Goal: Information Seeking & Learning: Learn about a topic

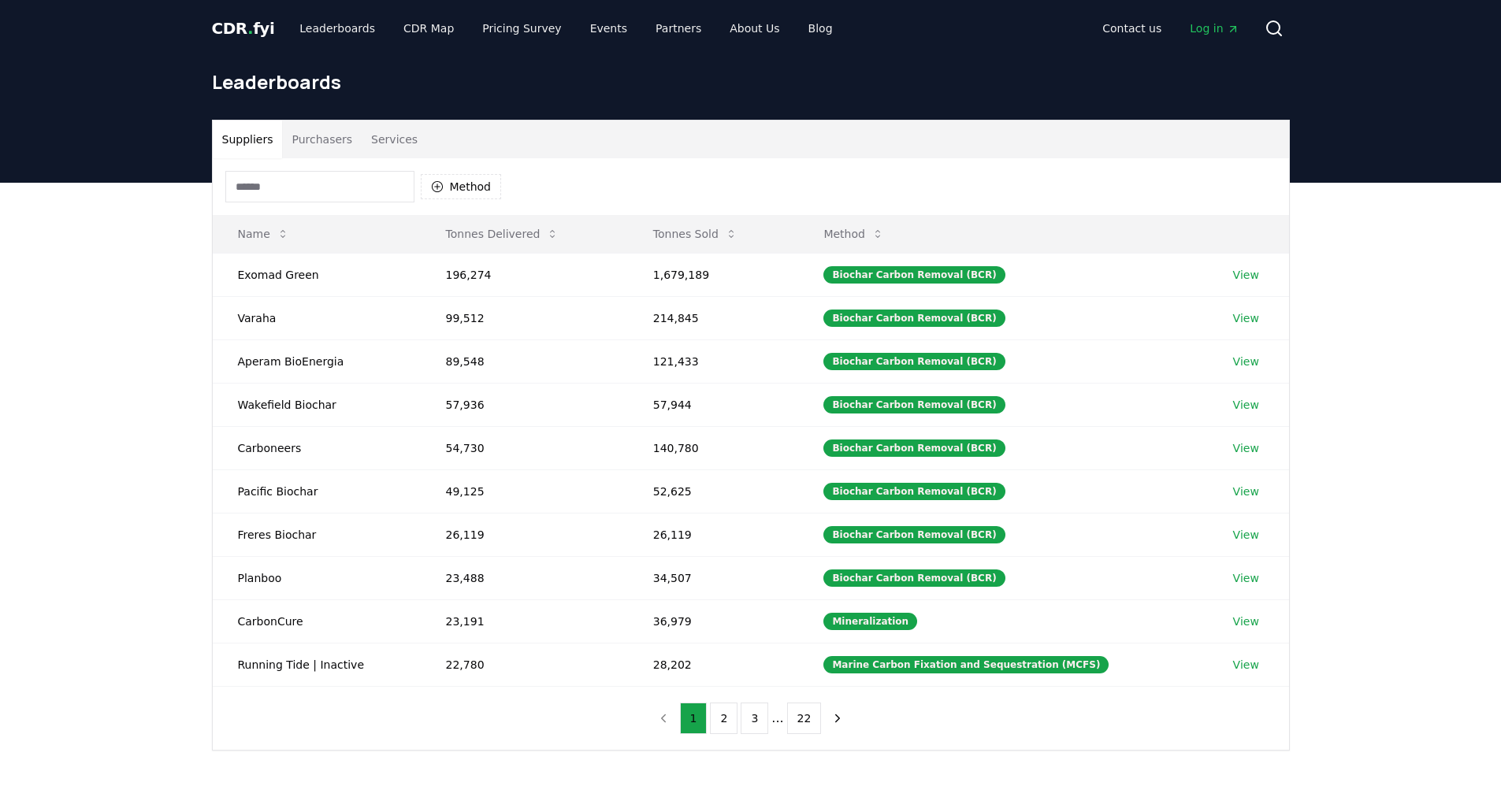
click at [391, 138] on button "Services" at bounding box center [394, 140] width 66 height 38
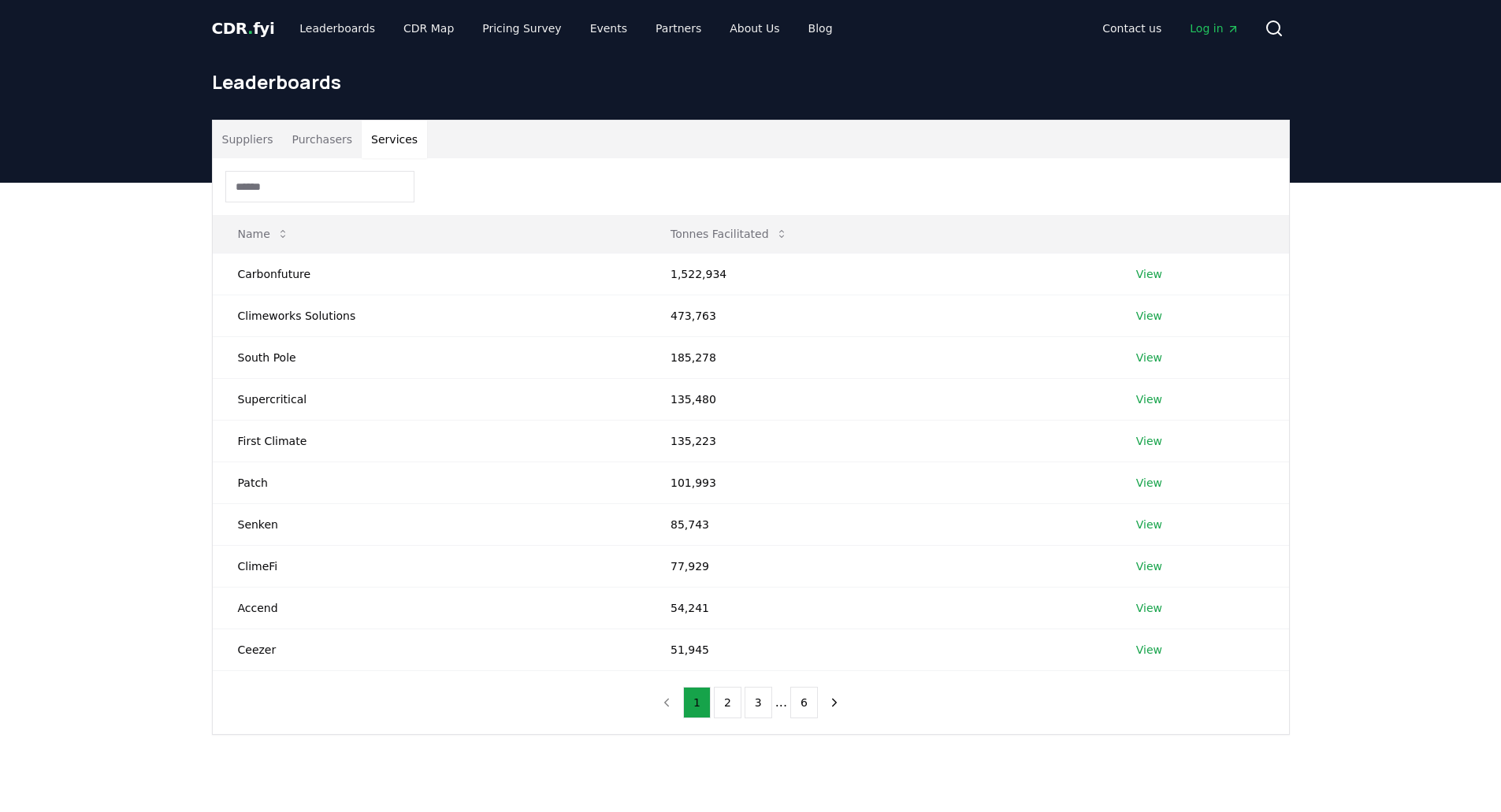
click at [247, 142] on button "Suppliers" at bounding box center [247, 140] width 70 height 38
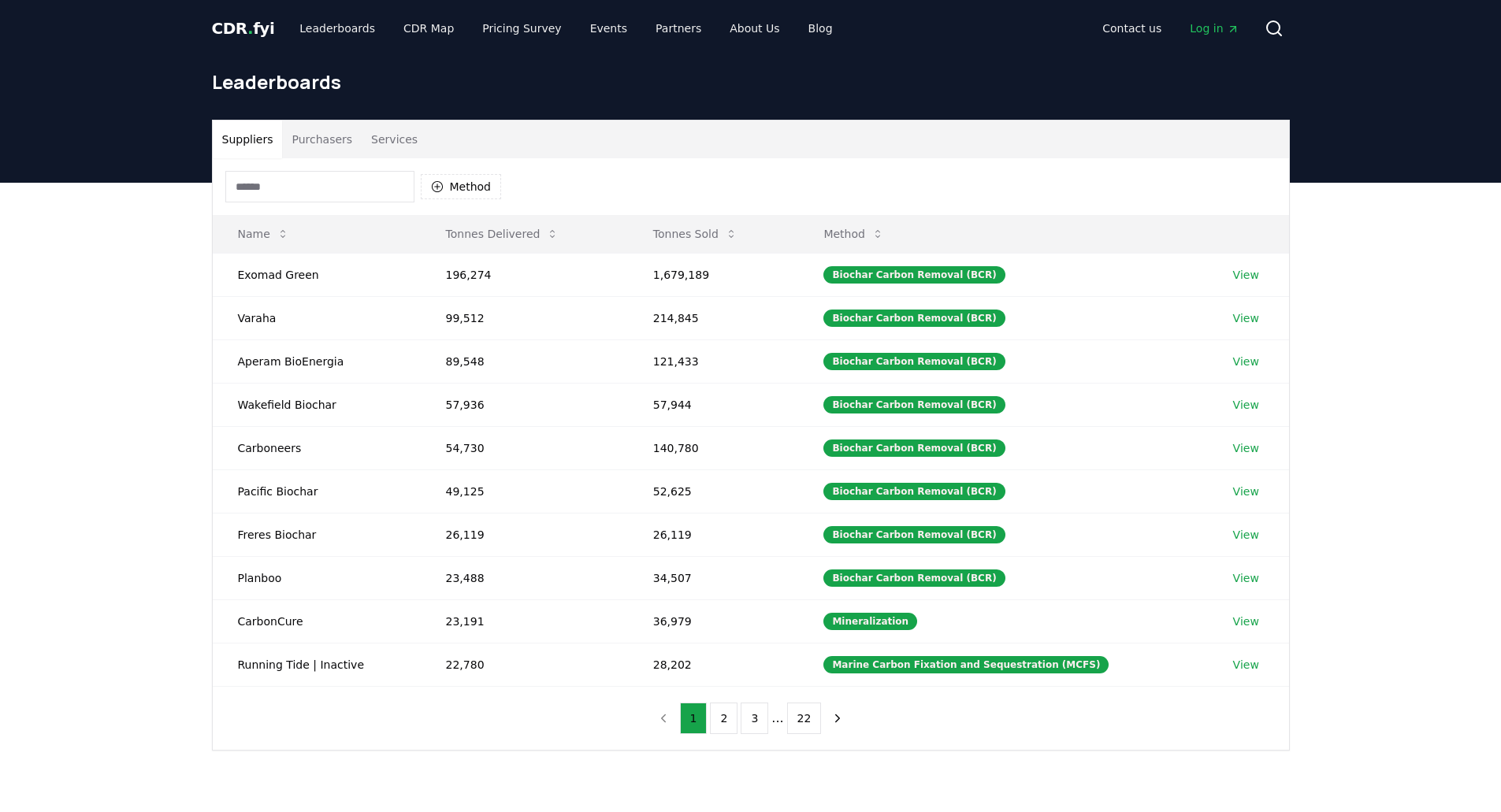
click at [287, 180] on input at bounding box center [319, 186] width 189 height 32
click at [285, 189] on input at bounding box center [319, 186] width 189 height 32
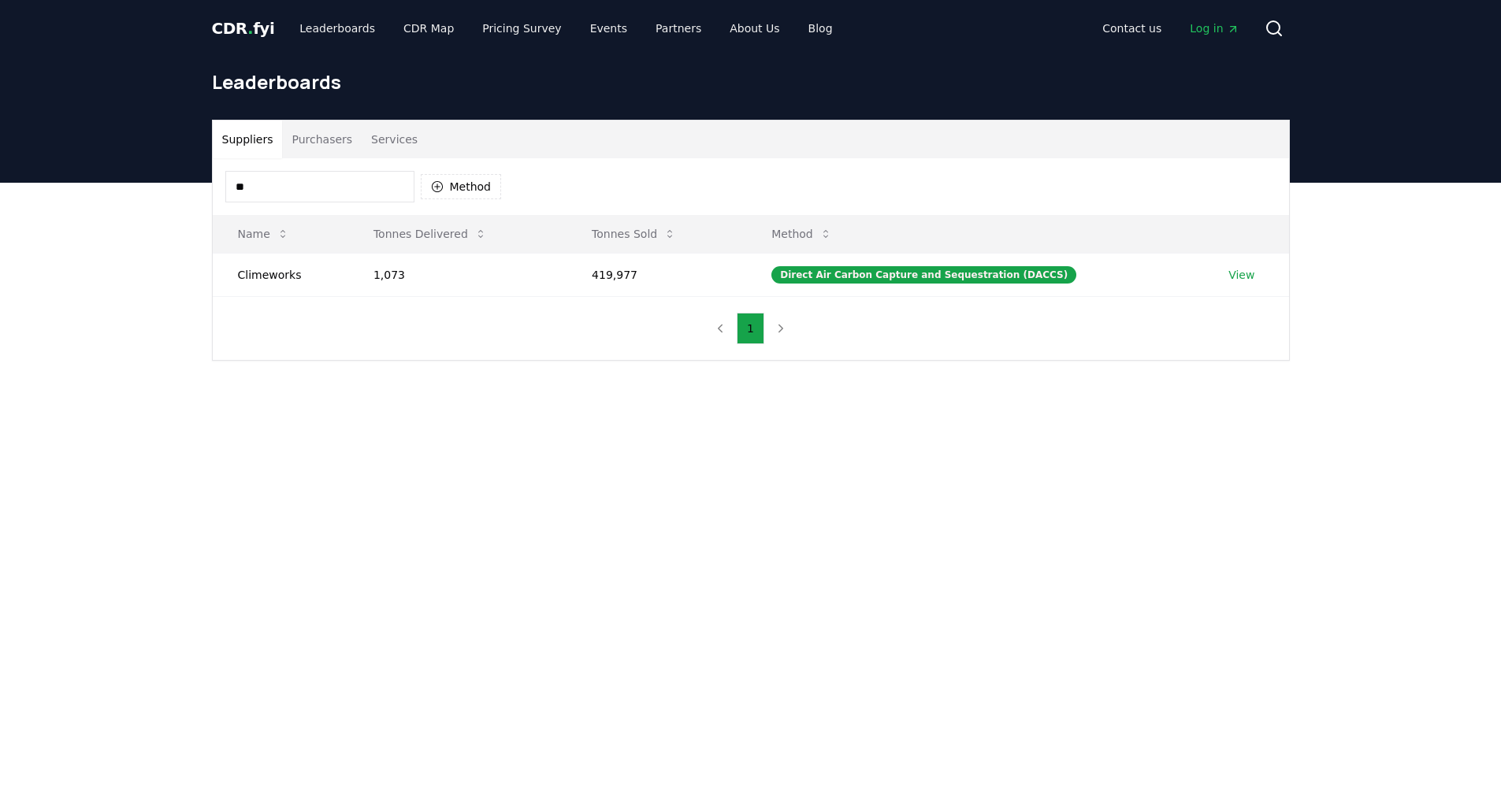
type input "*"
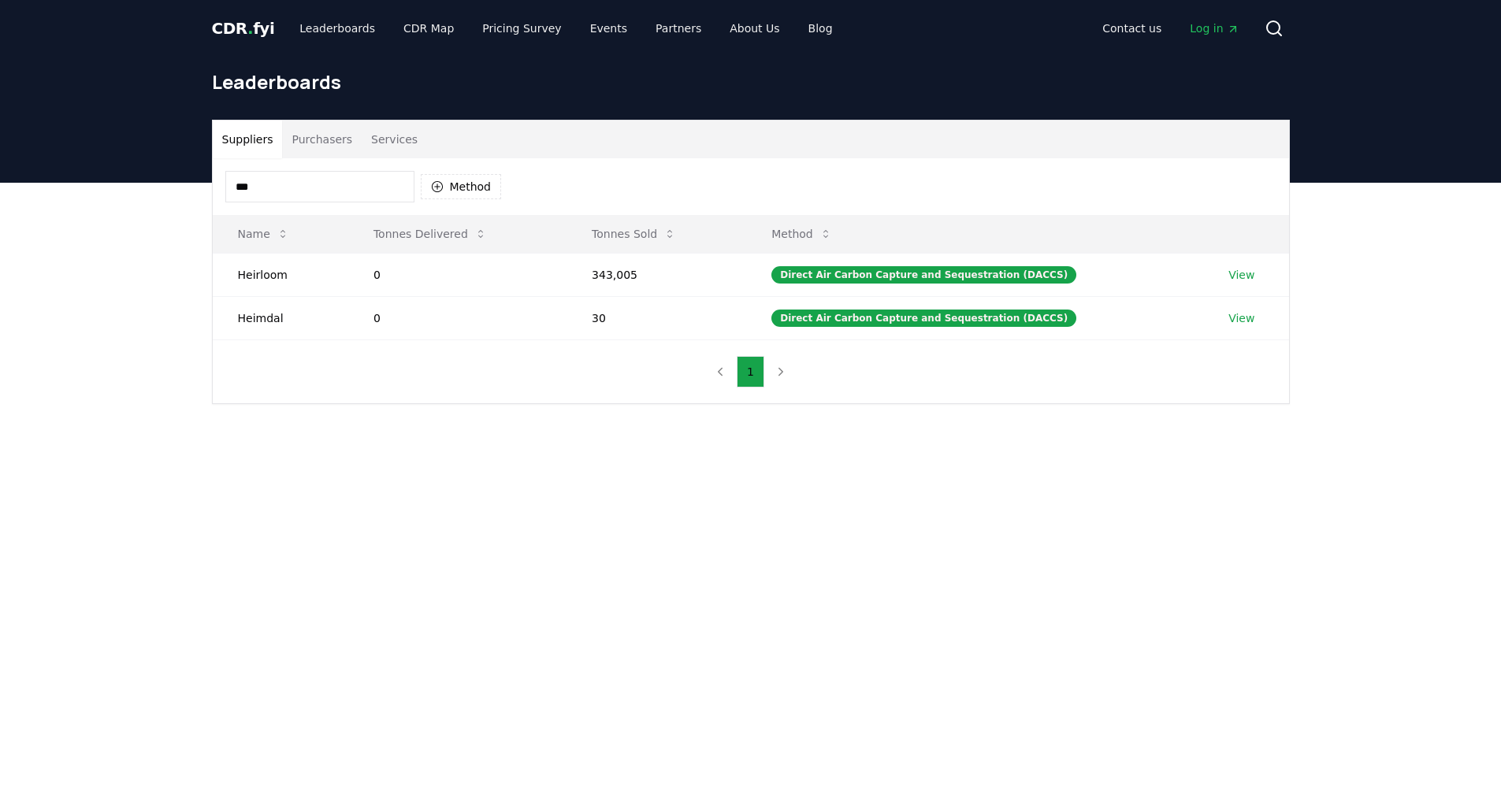
type input "***"
drag, startPoint x: 354, startPoint y: 186, endPoint x: 162, endPoint y: 240, distance: 199.4
click at [162, 240] on div "Suppliers Purchasers Services *** Method Name Tonnes Delivered Tonnes Sold Meth…" at bounding box center [750, 325] width 1501 height 284
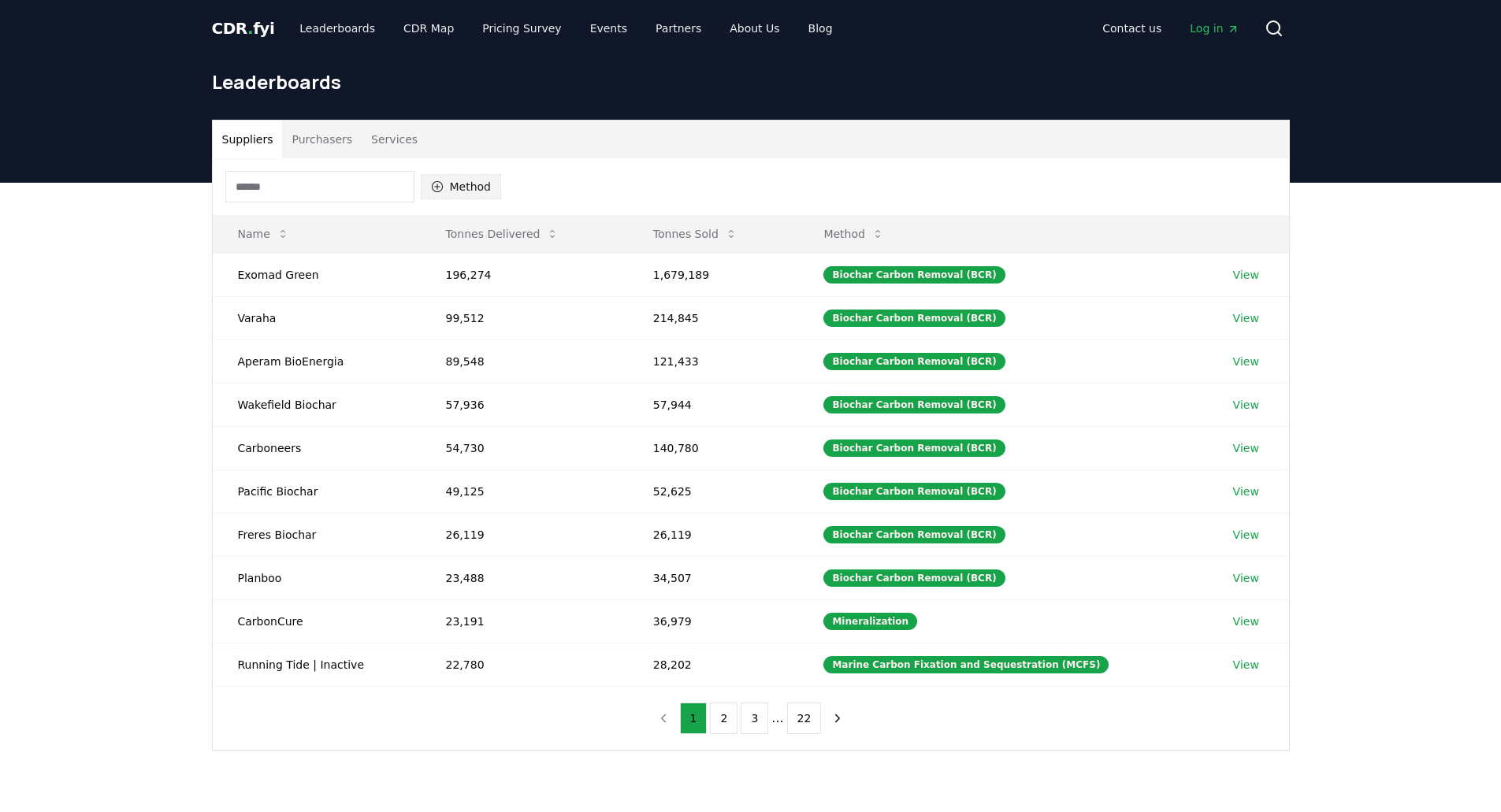
click at [456, 185] on button "Method" at bounding box center [461, 186] width 81 height 25
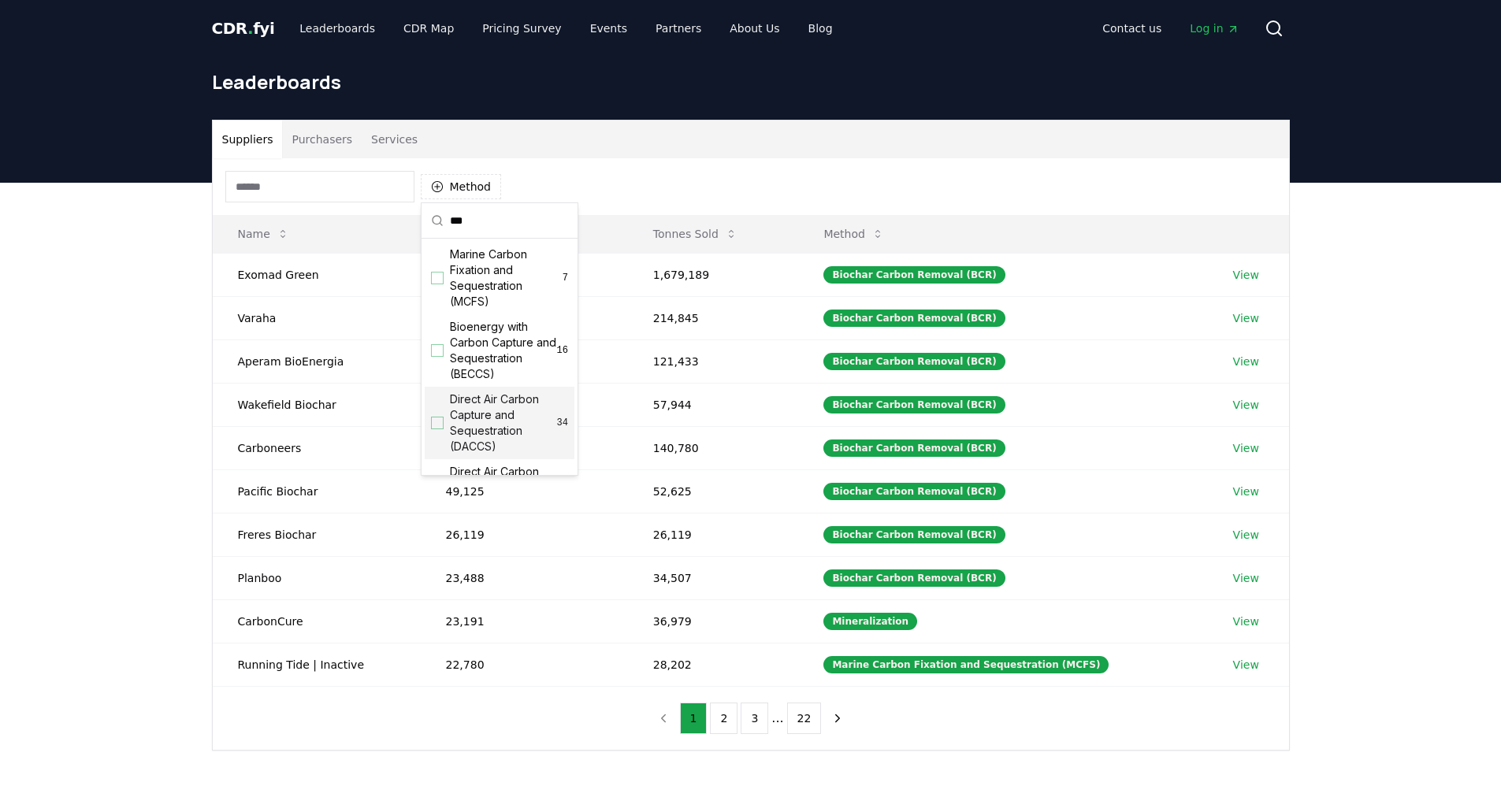
type input "***"
click at [436, 413] on div "Direct Air Carbon Capture and Sequestration (DACCS) 34" at bounding box center [500, 423] width 150 height 72
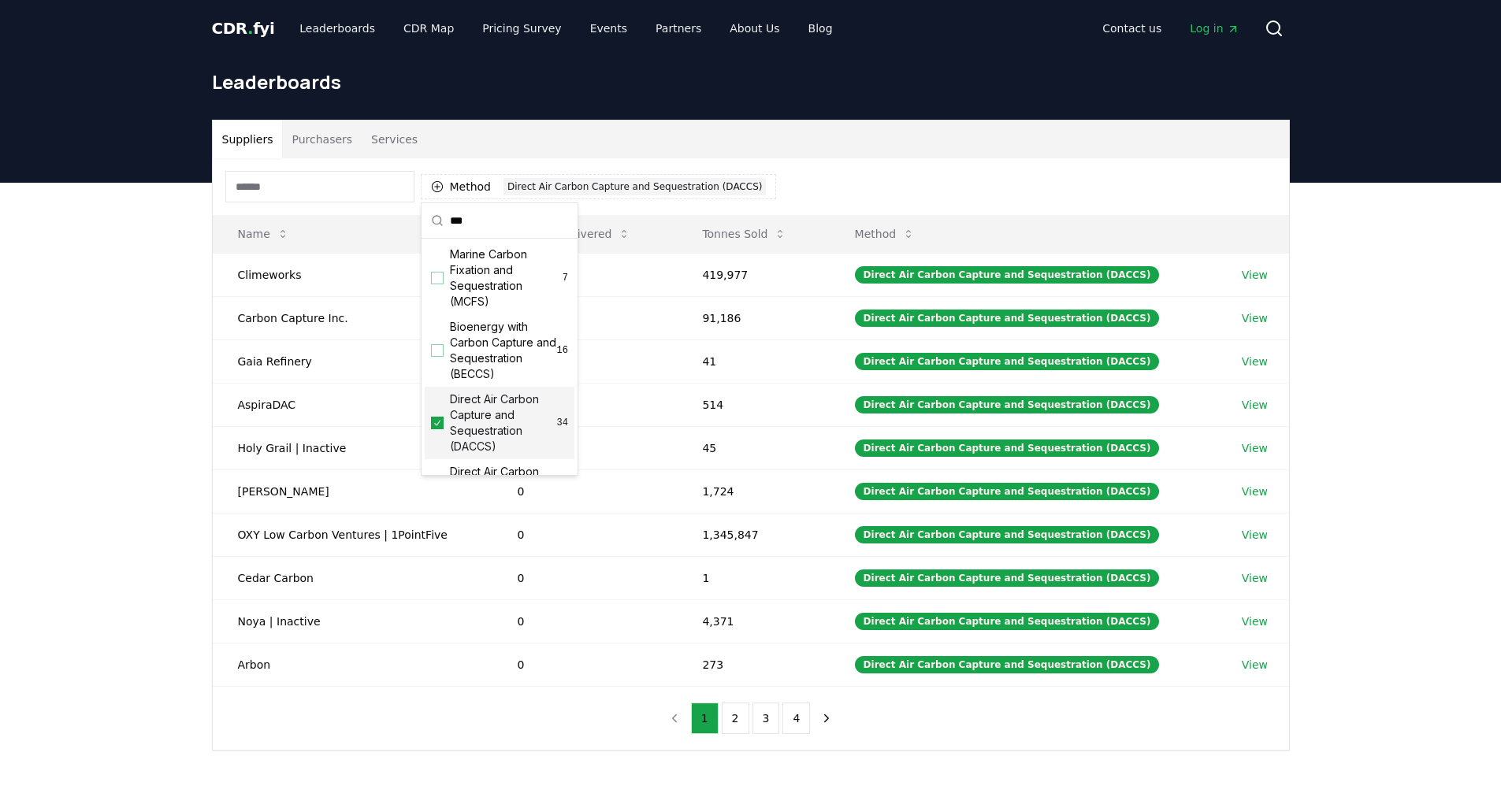
click at [151, 462] on div "Suppliers Purchasers Services Method 1 Direct Air Carbon Capture and Sequestrat…" at bounding box center [750, 498] width 1501 height 631
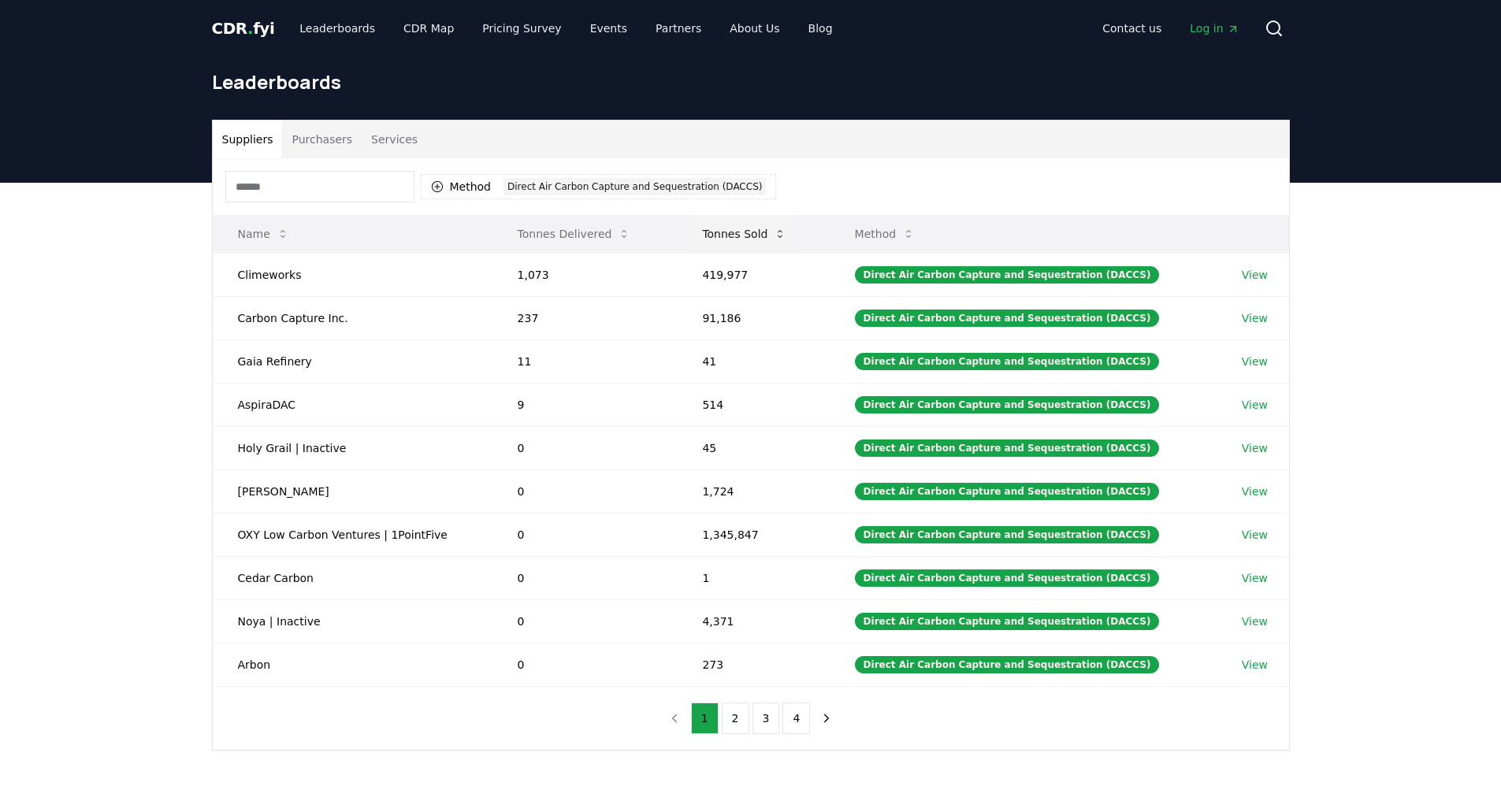
click at [782, 230] on icon at bounding box center [779, 234] width 13 height 13
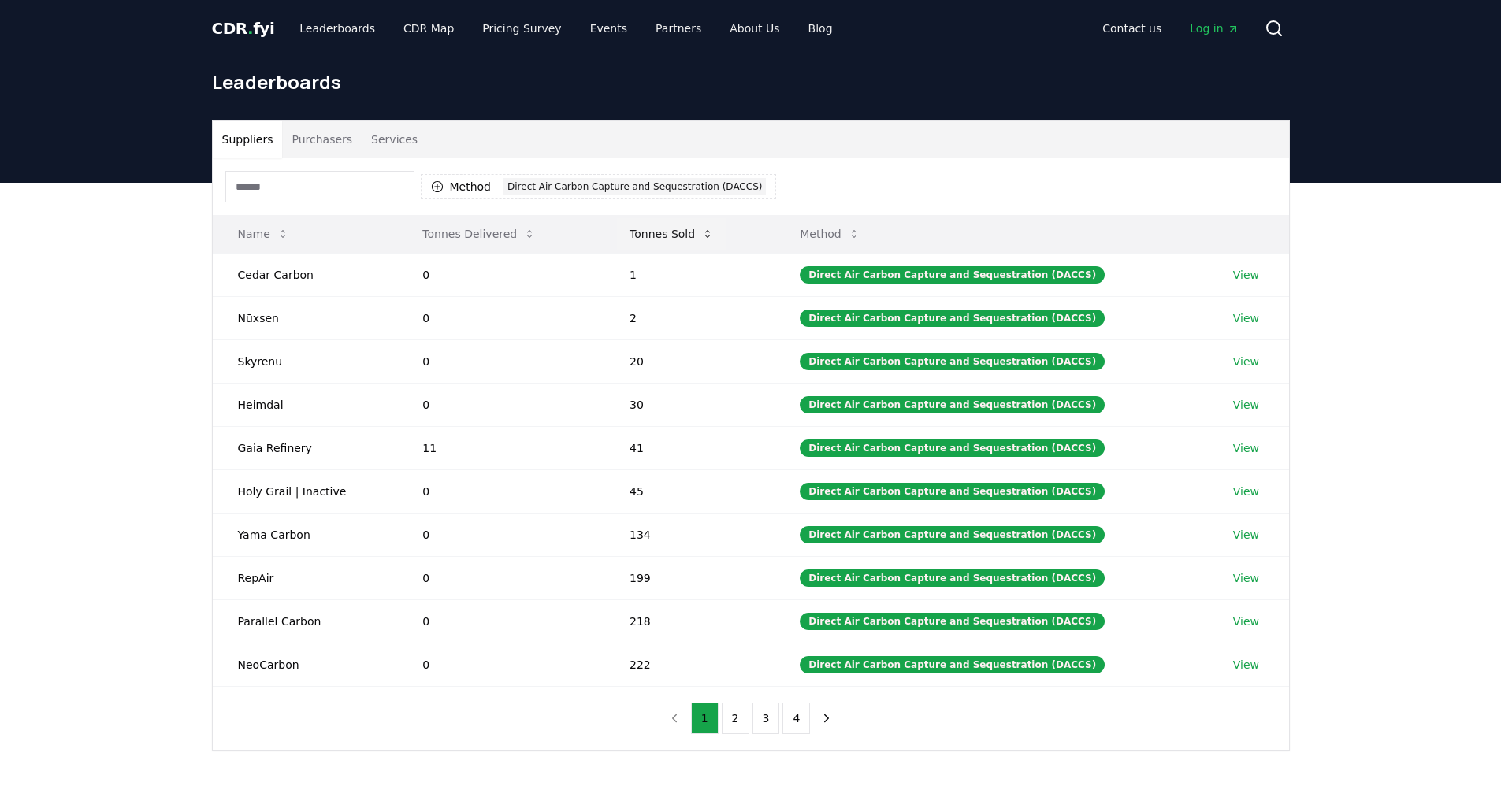
click at [710, 230] on icon at bounding box center [707, 234] width 4 height 8
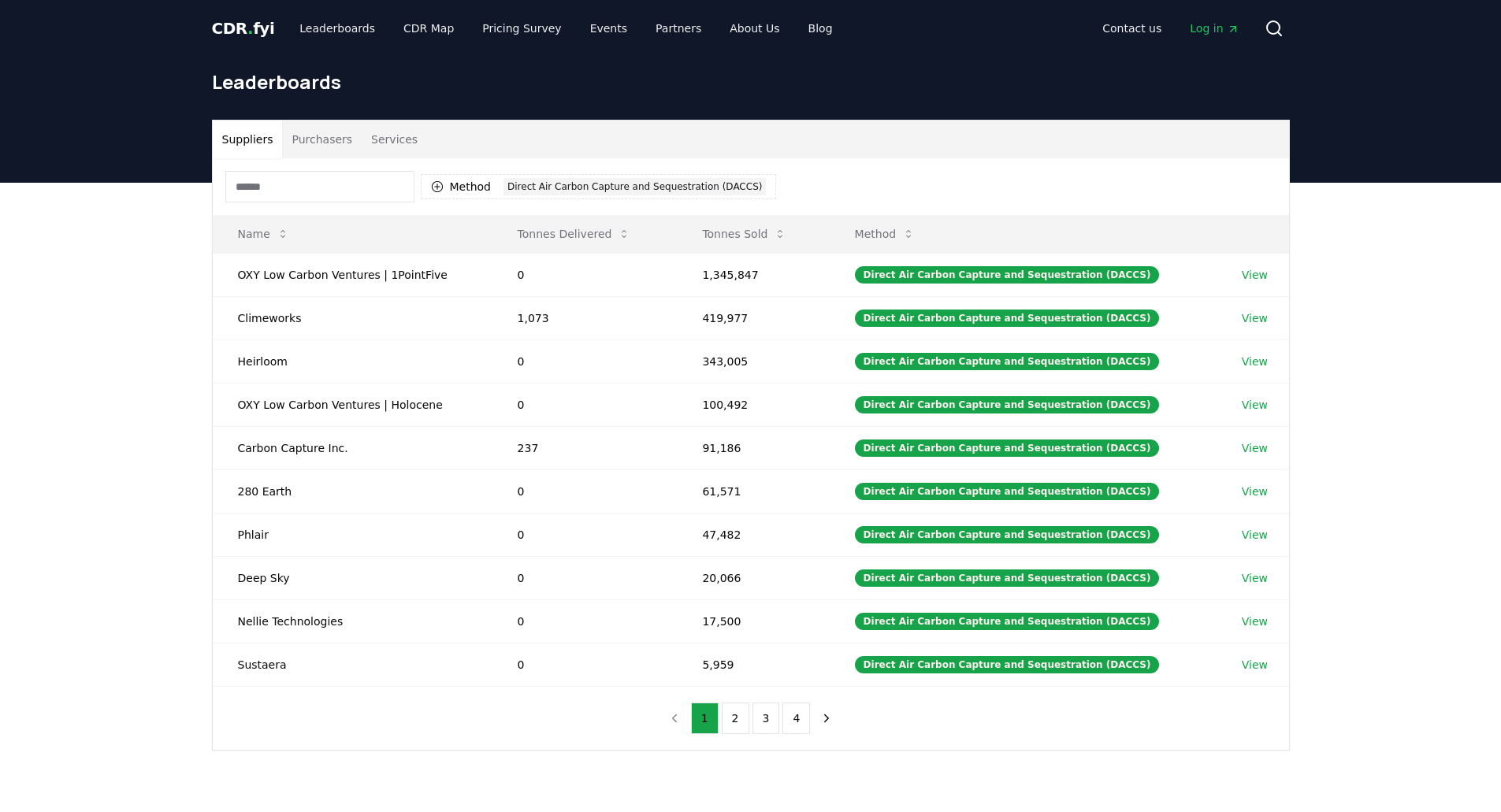
click at [556, 161] on div "Method 1 Direct Air Carbon Capture and Sequestration (DACCS)" at bounding box center [751, 187] width 1076 height 57
click at [735, 718] on button "2" at bounding box center [735, 718] width 28 height 32
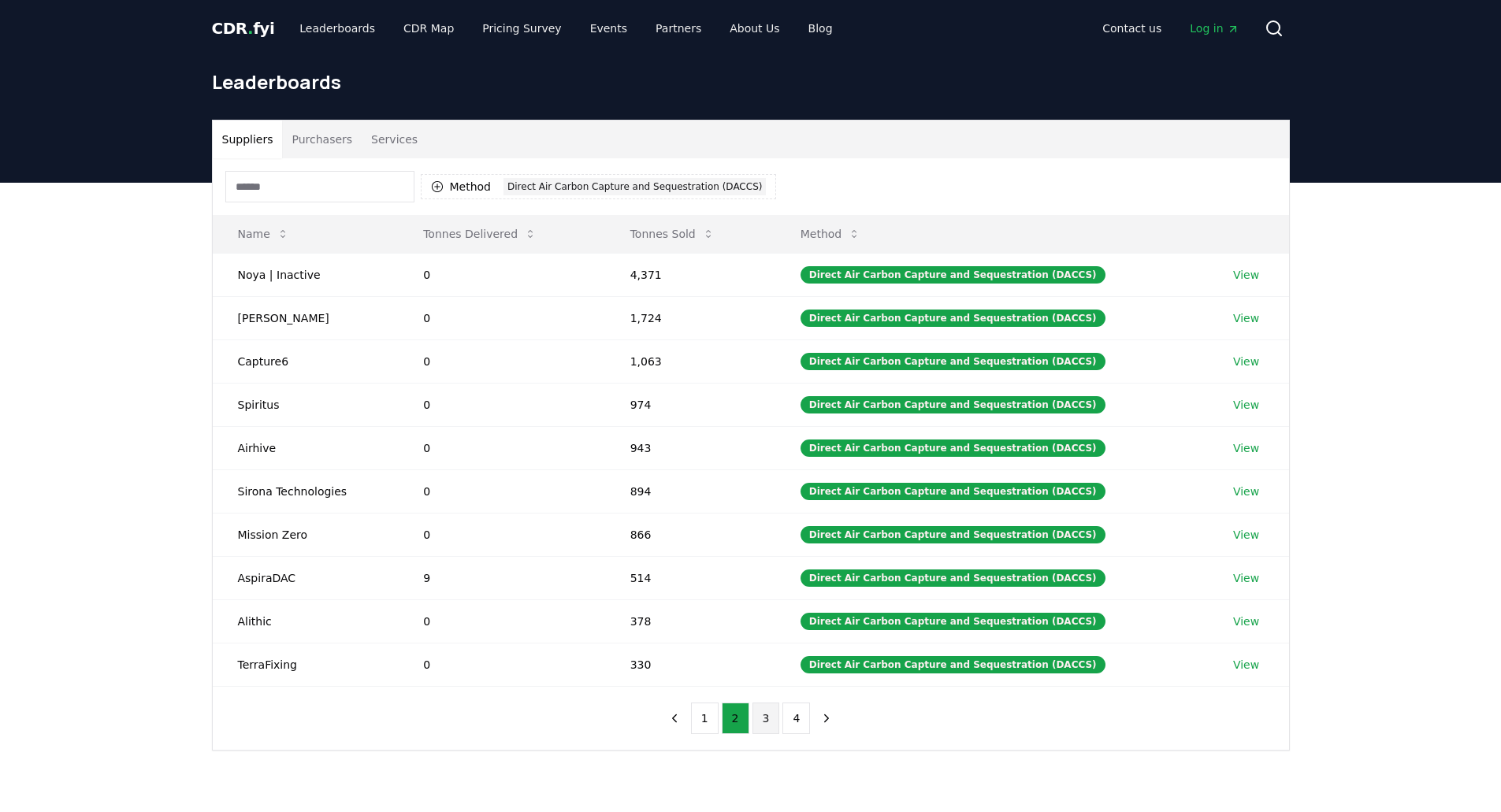
click at [763, 721] on button "3" at bounding box center [766, 718] width 28 height 32
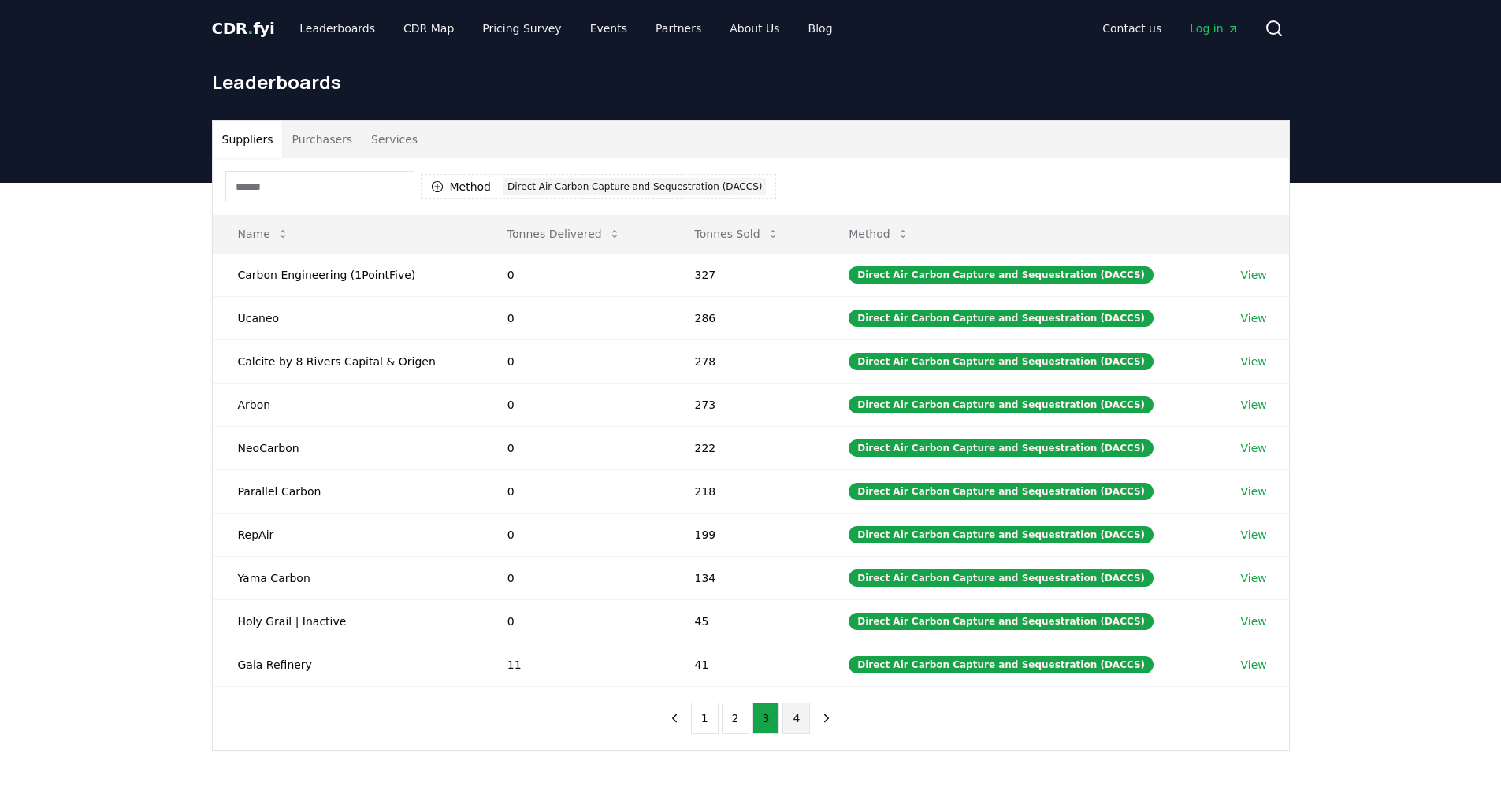
click at [791, 720] on button "4" at bounding box center [796, 718] width 28 height 32
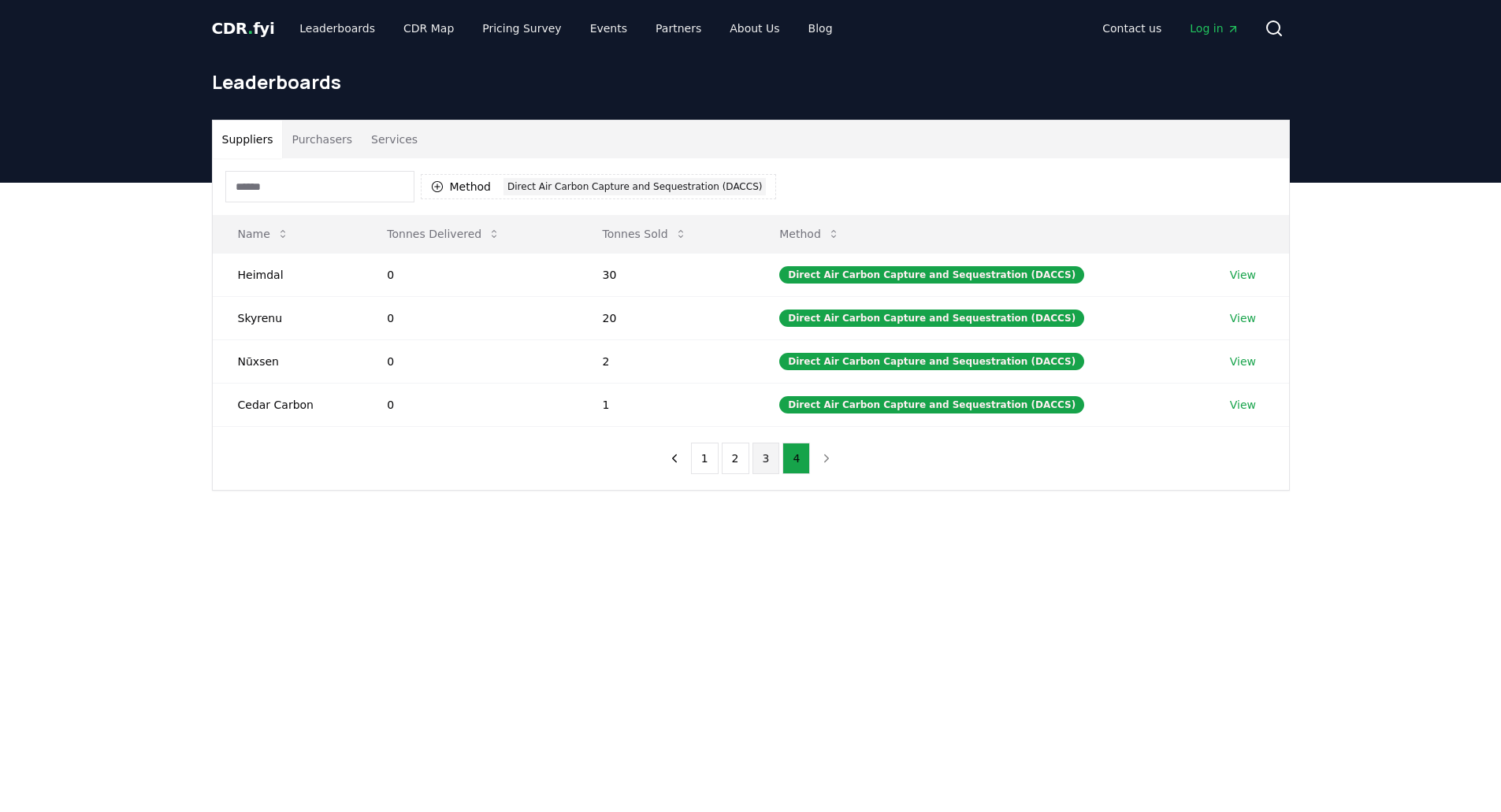
click at [767, 464] on button "3" at bounding box center [766, 459] width 28 height 32
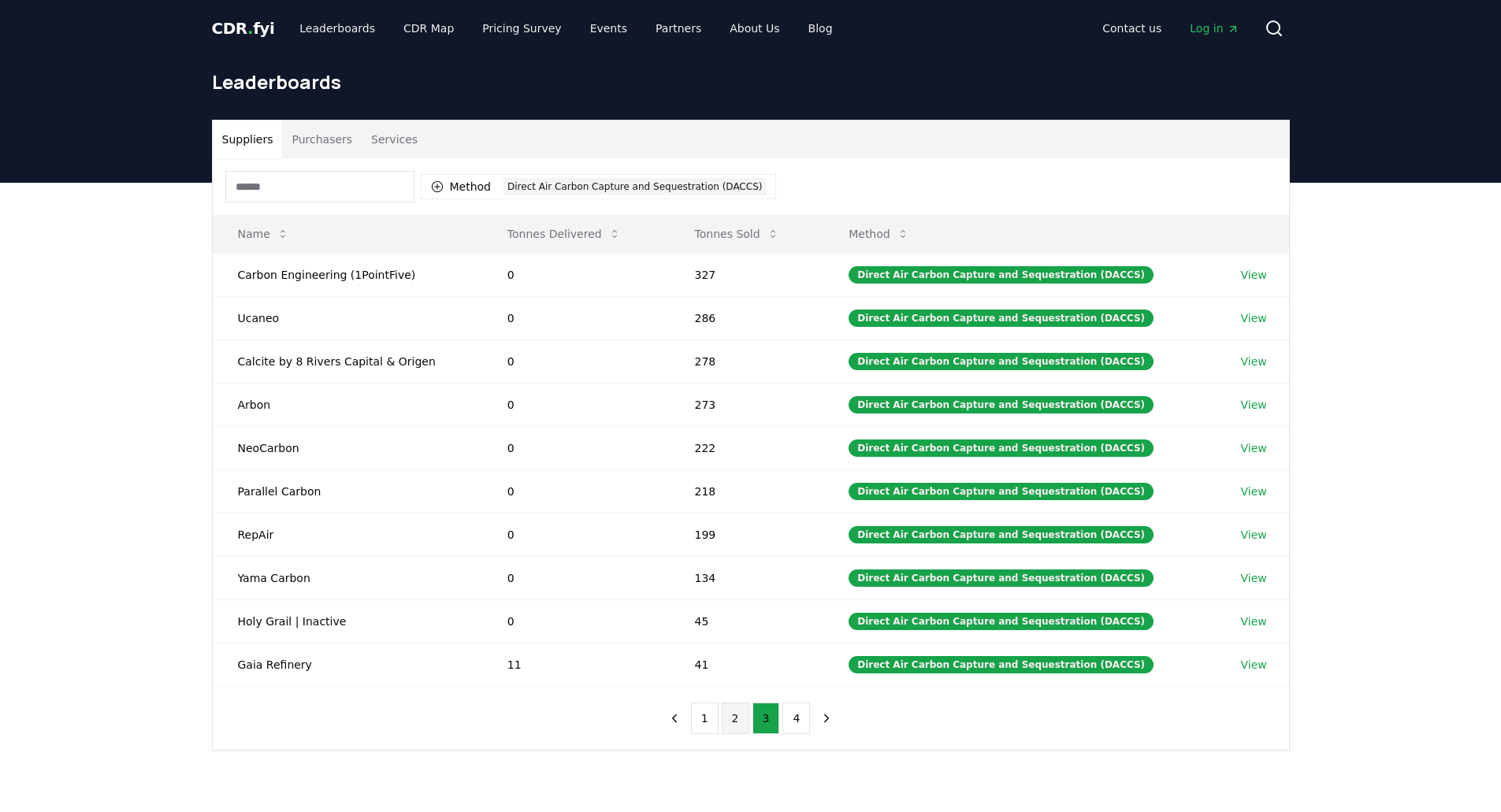
click at [740, 722] on button "2" at bounding box center [735, 718] width 28 height 32
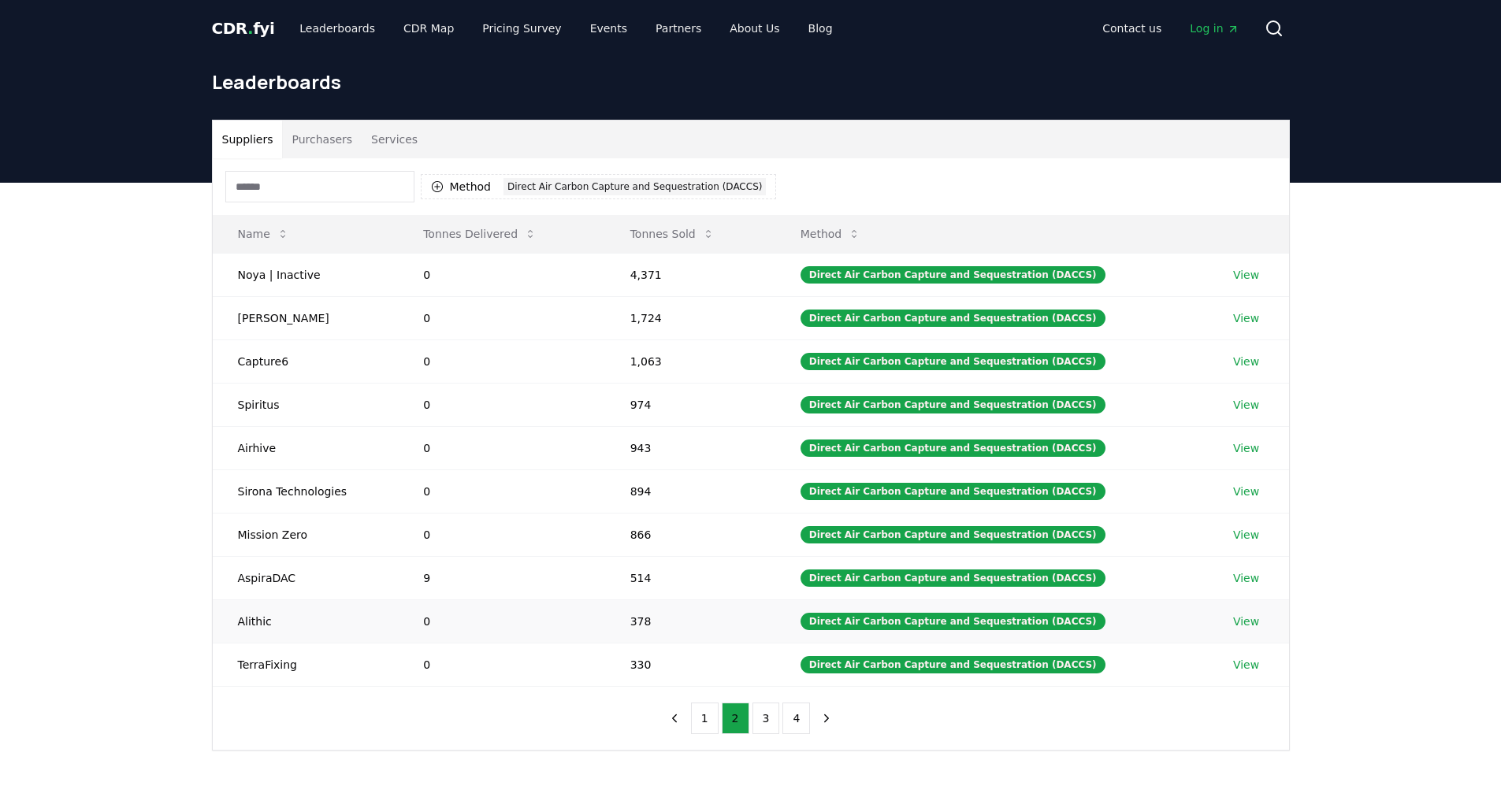
click at [255, 621] on td "Alithic" at bounding box center [306, 621] width 186 height 43
copy td "Alithic"
click at [257, 665] on td "TerraFixing" at bounding box center [306, 665] width 186 height 43
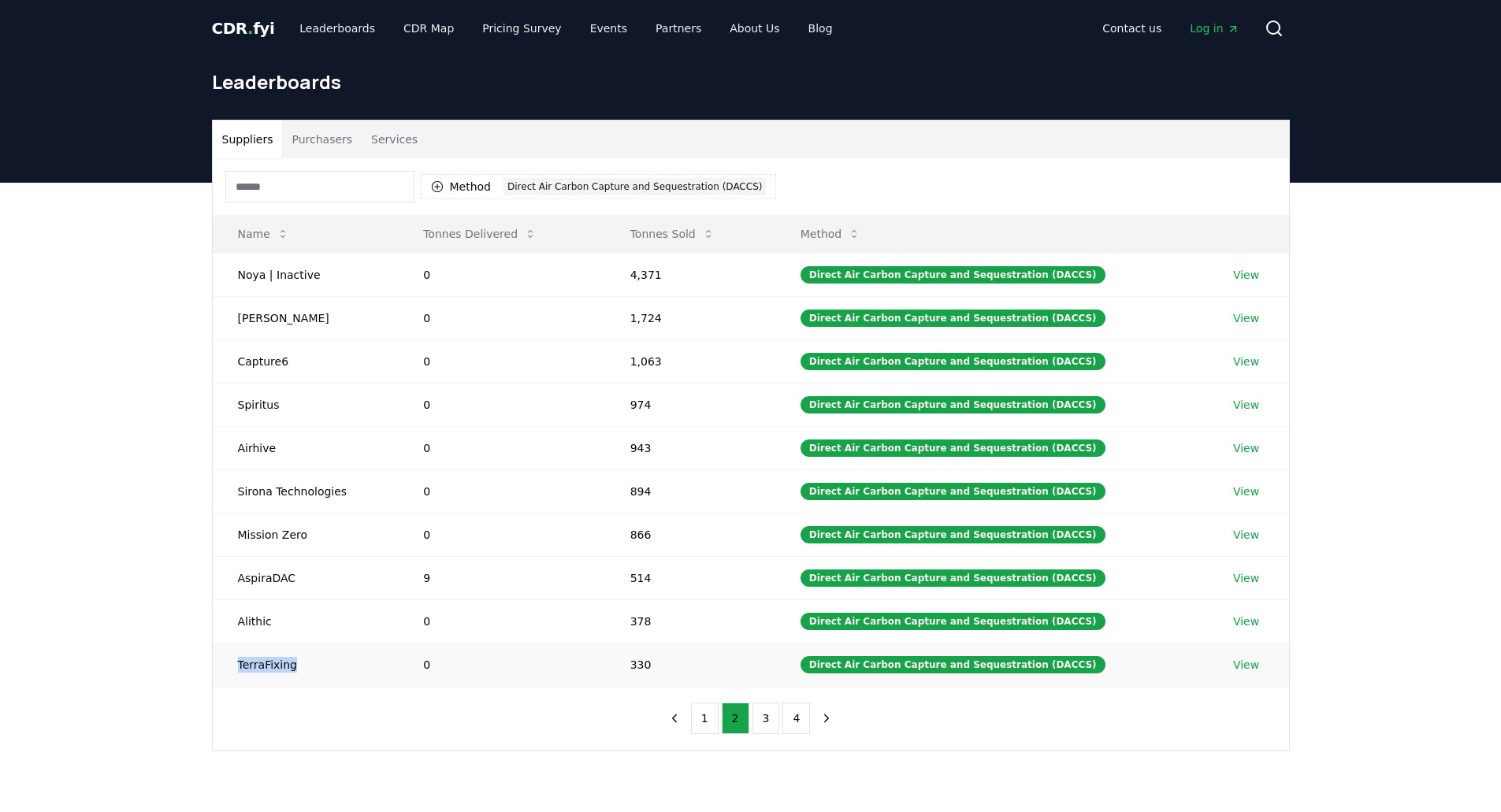
copy td "TerraFixing"
click at [253, 622] on td "Alithic" at bounding box center [306, 621] width 186 height 43
copy td "Alithic"
click at [704, 714] on button "1" at bounding box center [704, 718] width 28 height 32
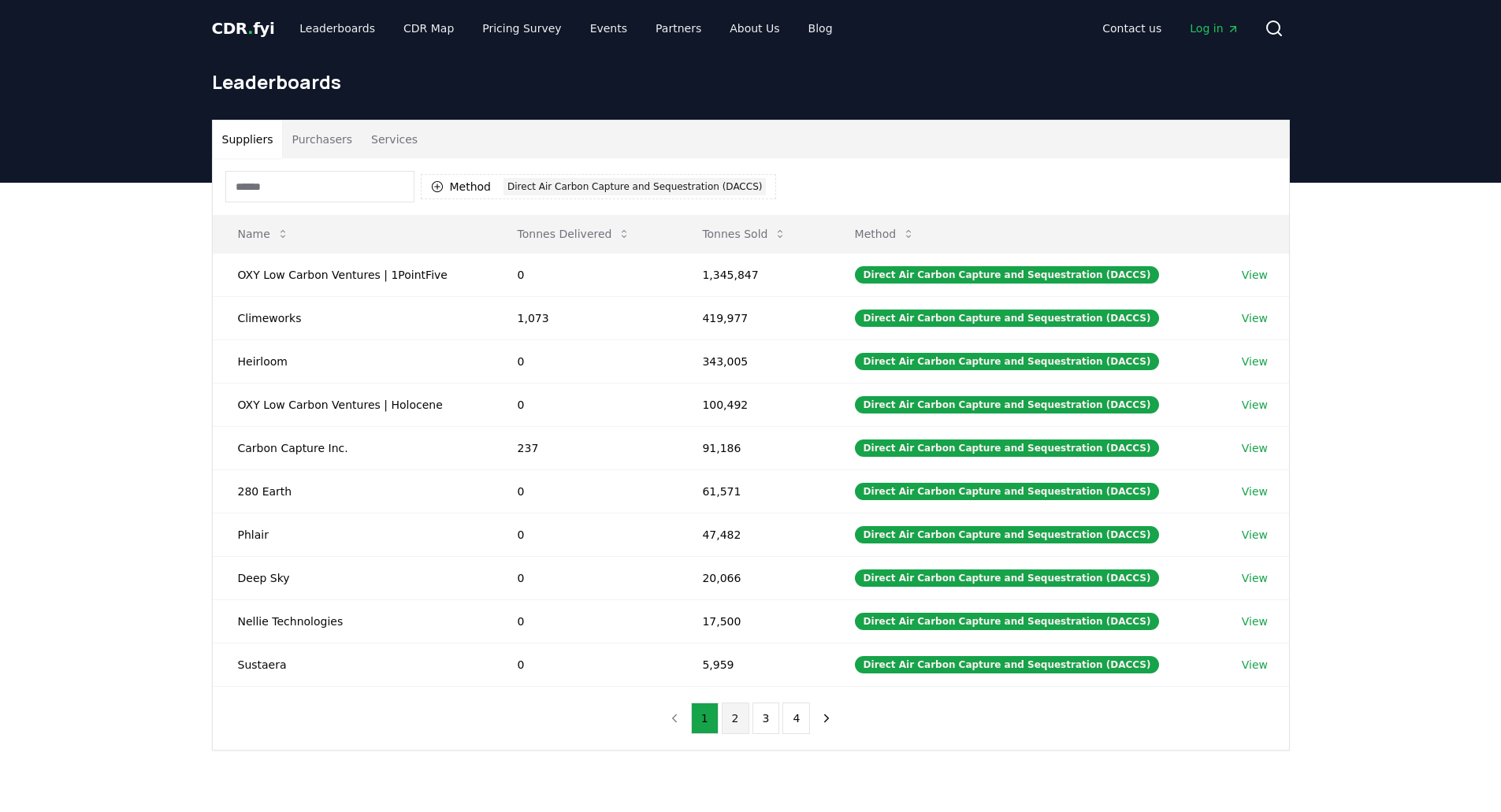
click at [740, 720] on button "2" at bounding box center [735, 718] width 28 height 32
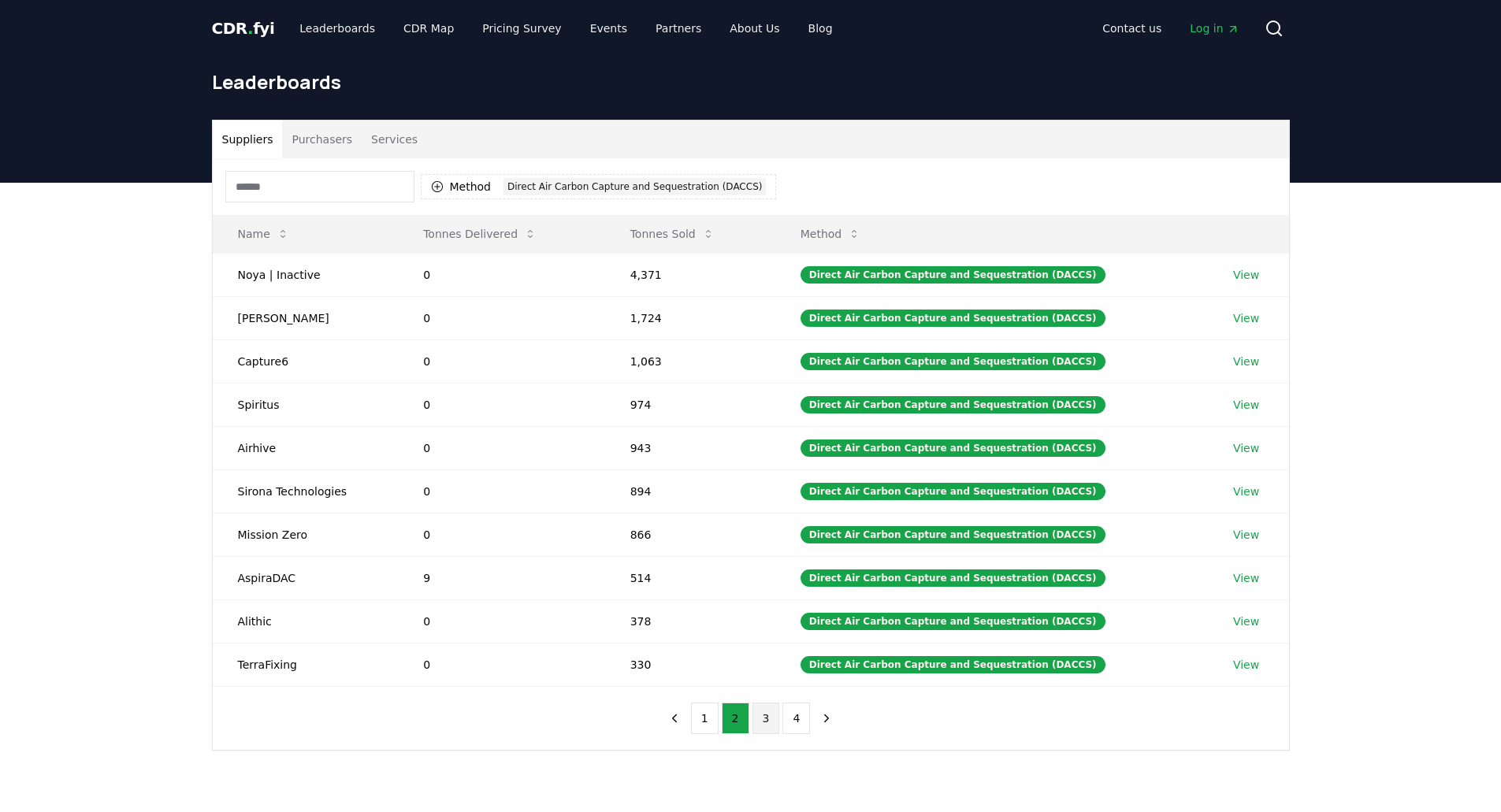
click at [760, 716] on button "3" at bounding box center [766, 718] width 28 height 32
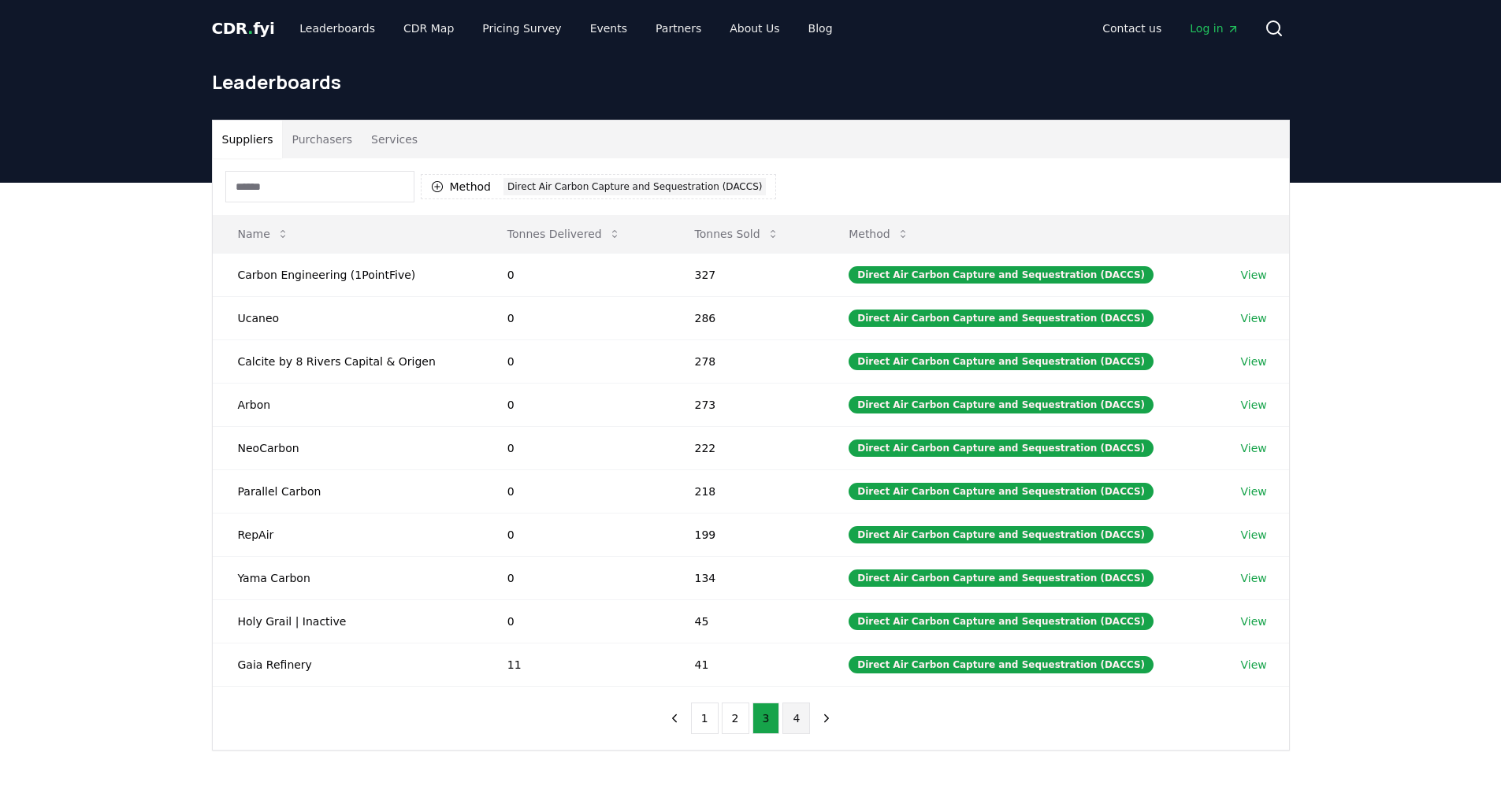
click at [797, 728] on button "4" at bounding box center [796, 718] width 28 height 32
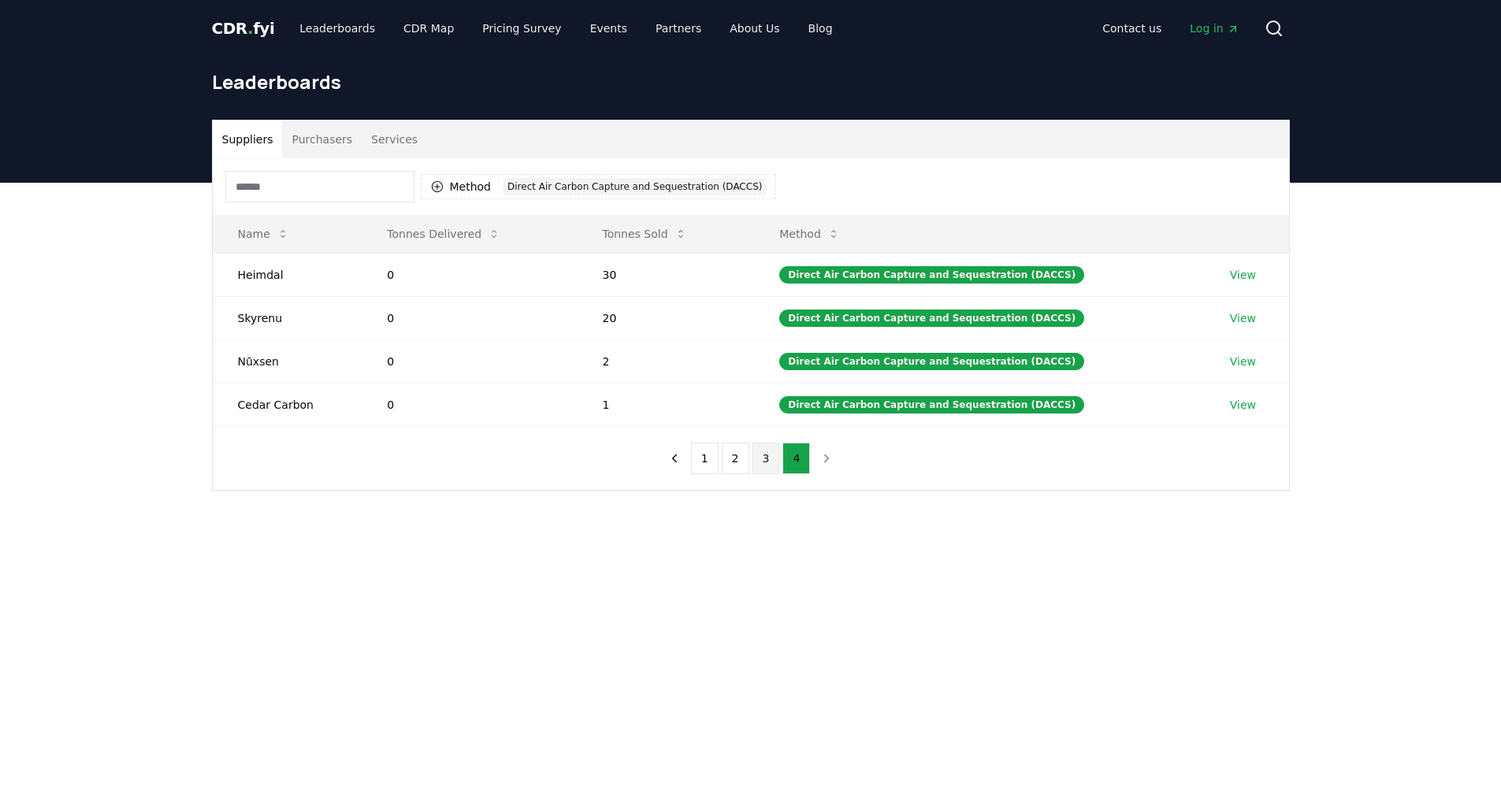
click at [766, 465] on button "3" at bounding box center [766, 459] width 28 height 32
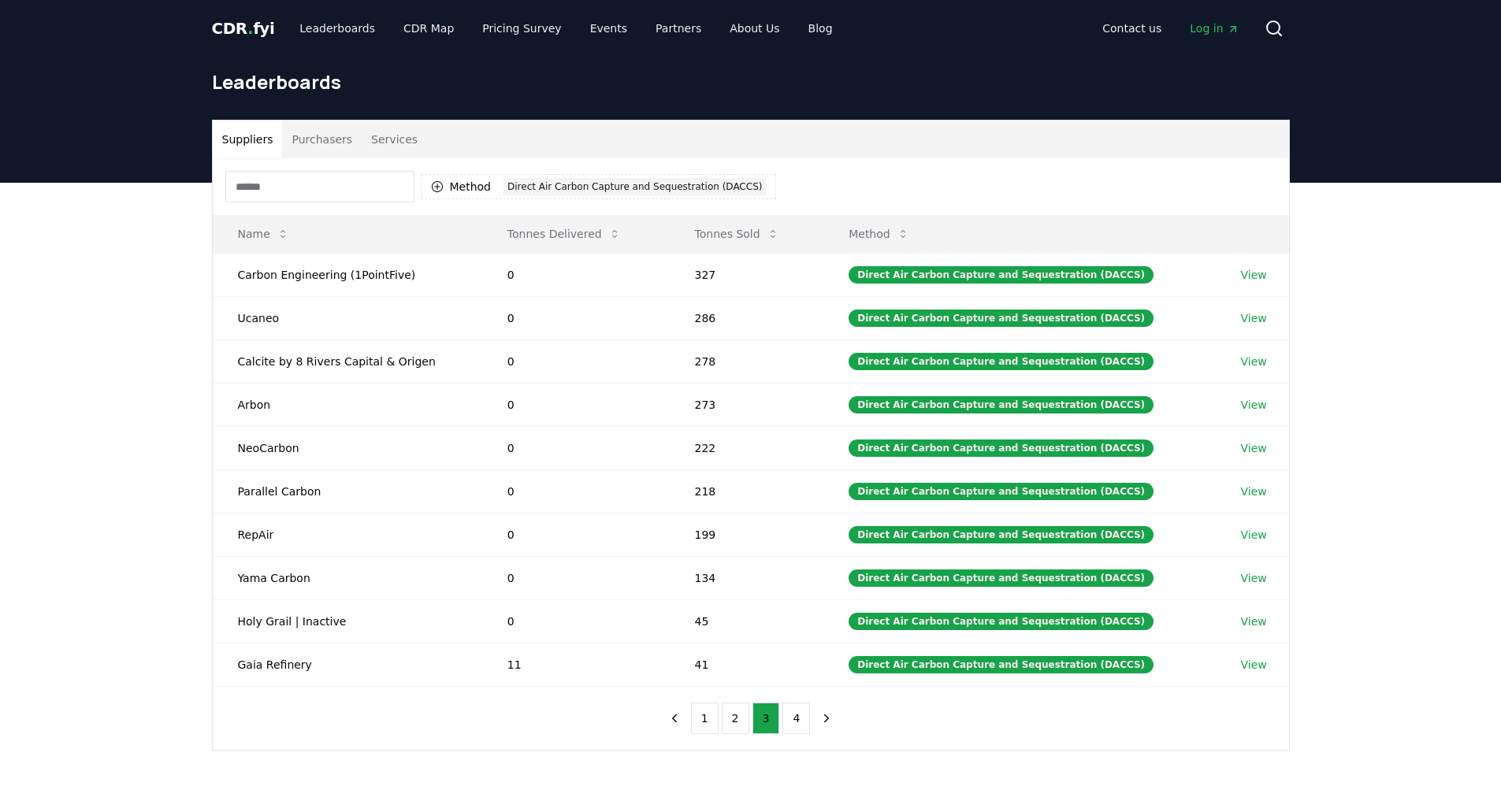
click at [359, 181] on input at bounding box center [319, 186] width 189 height 32
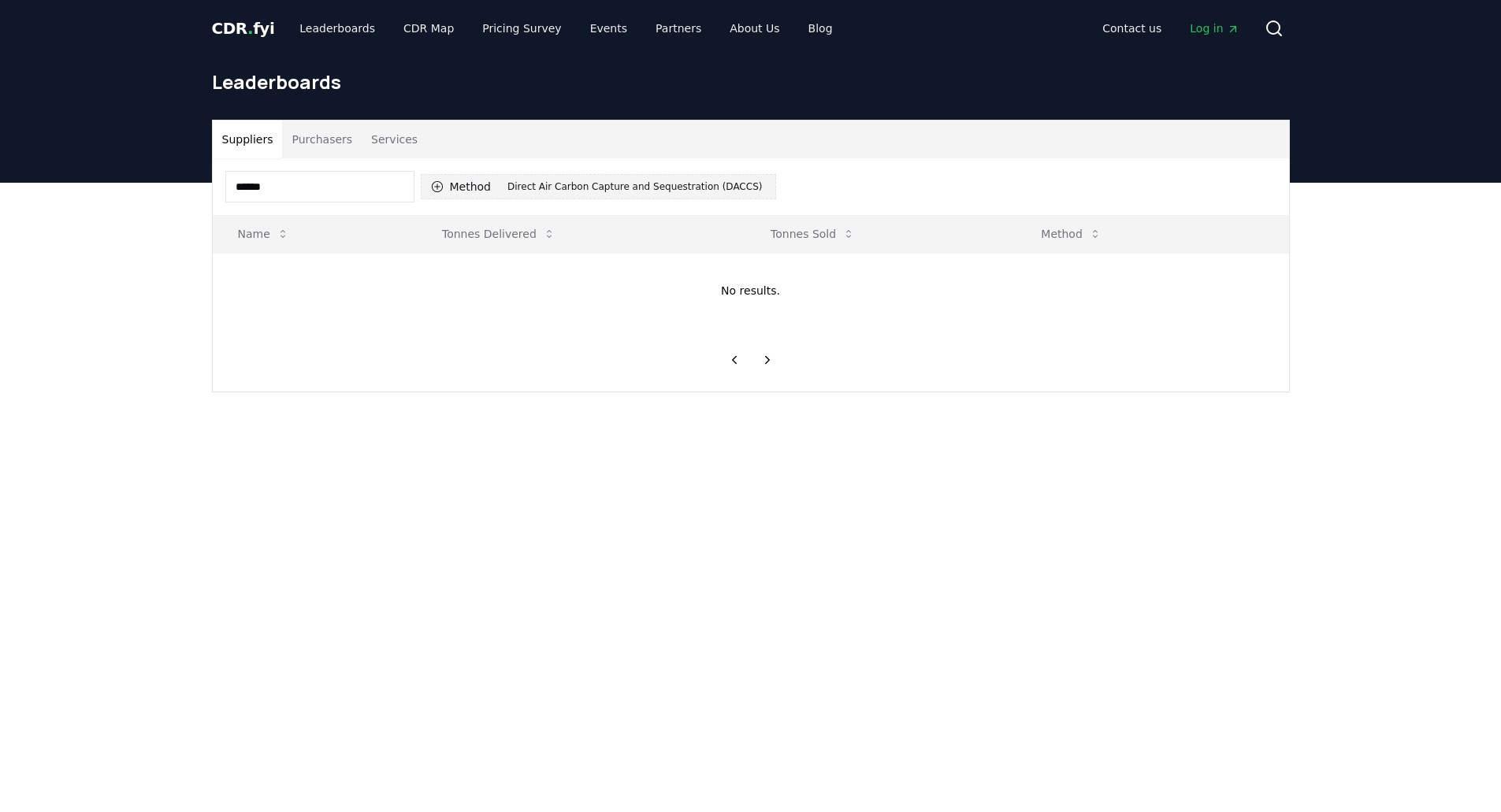
type input "******"
click at [443, 186] on button "Method 1 Direct Air Carbon Capture and Sequestration (DACCS)" at bounding box center [598, 186] width 356 height 25
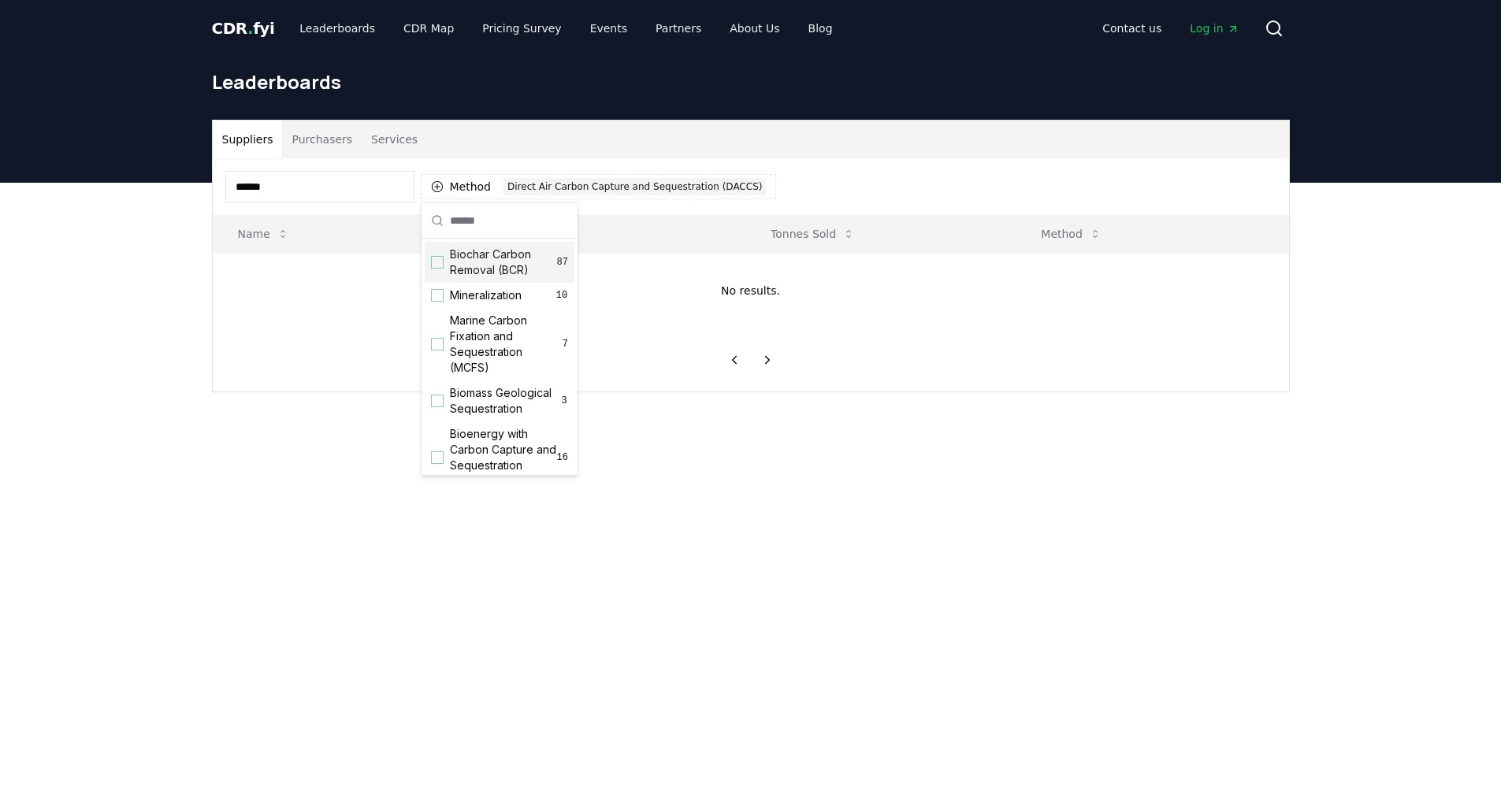
click at [330, 191] on input "******" at bounding box center [319, 186] width 189 height 32
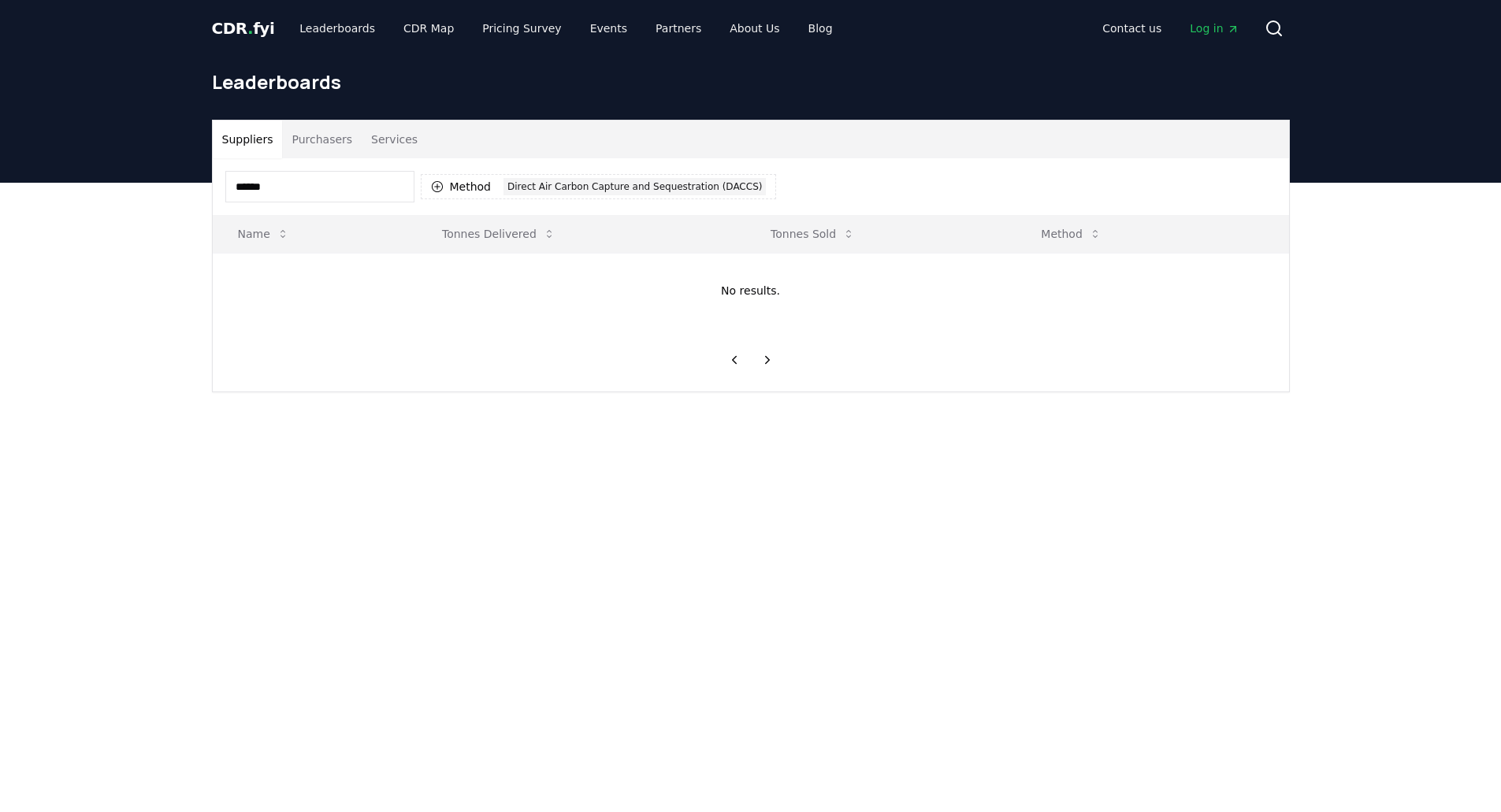
click at [758, 182] on div "****** Method 1 Direct Air Carbon Capture and Sequestration (DACCS)" at bounding box center [751, 187] width 1076 height 57
click at [716, 184] on div "Direct Air Carbon Capture and Sequestration (DACCS)" at bounding box center [635, 187] width 262 height 17
click at [241, 140] on button "Suppliers" at bounding box center [247, 140] width 70 height 38
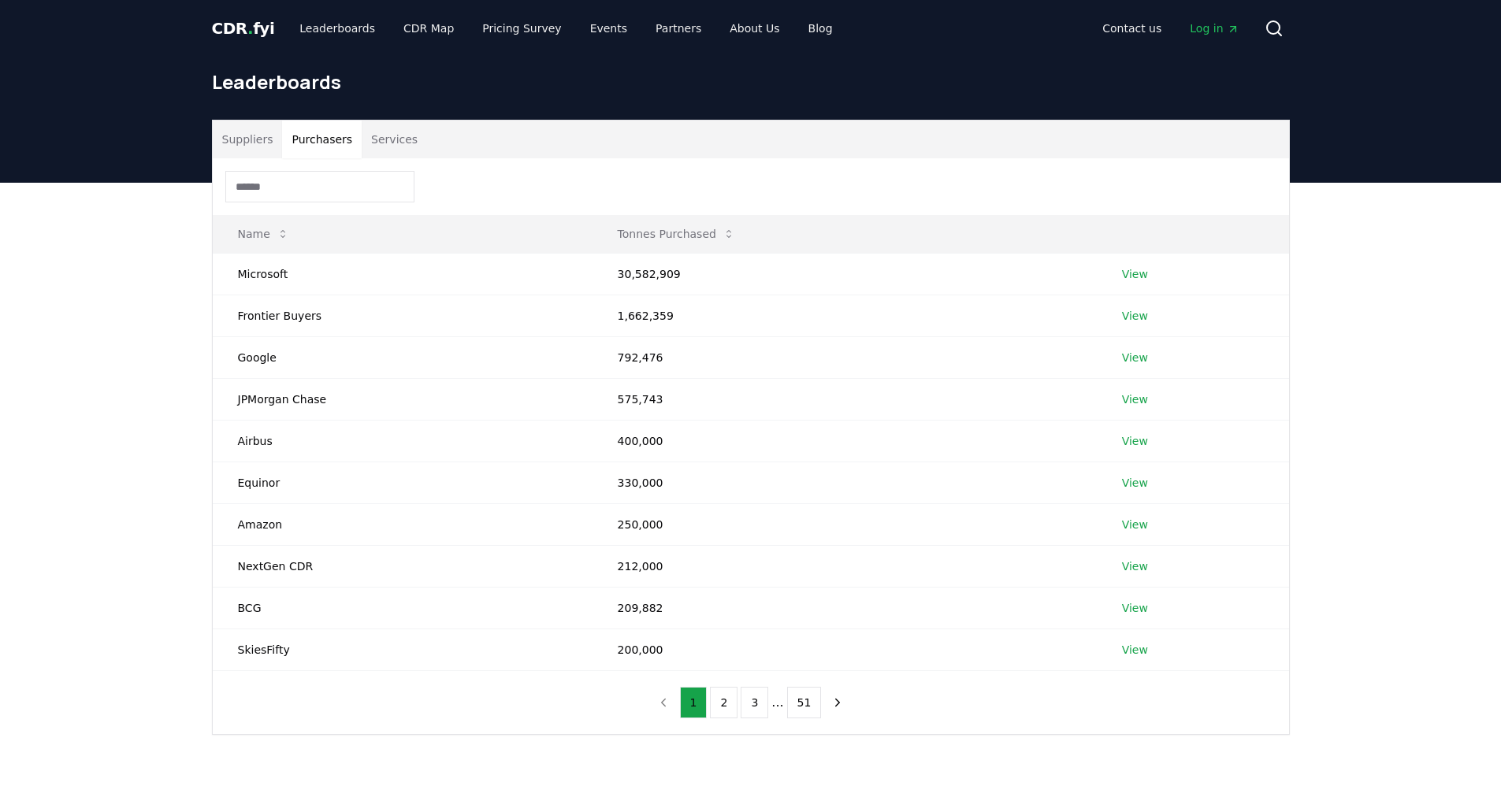
click at [318, 153] on button "Purchasers" at bounding box center [322, 140] width 79 height 38
click at [235, 137] on button "Suppliers" at bounding box center [247, 140] width 70 height 38
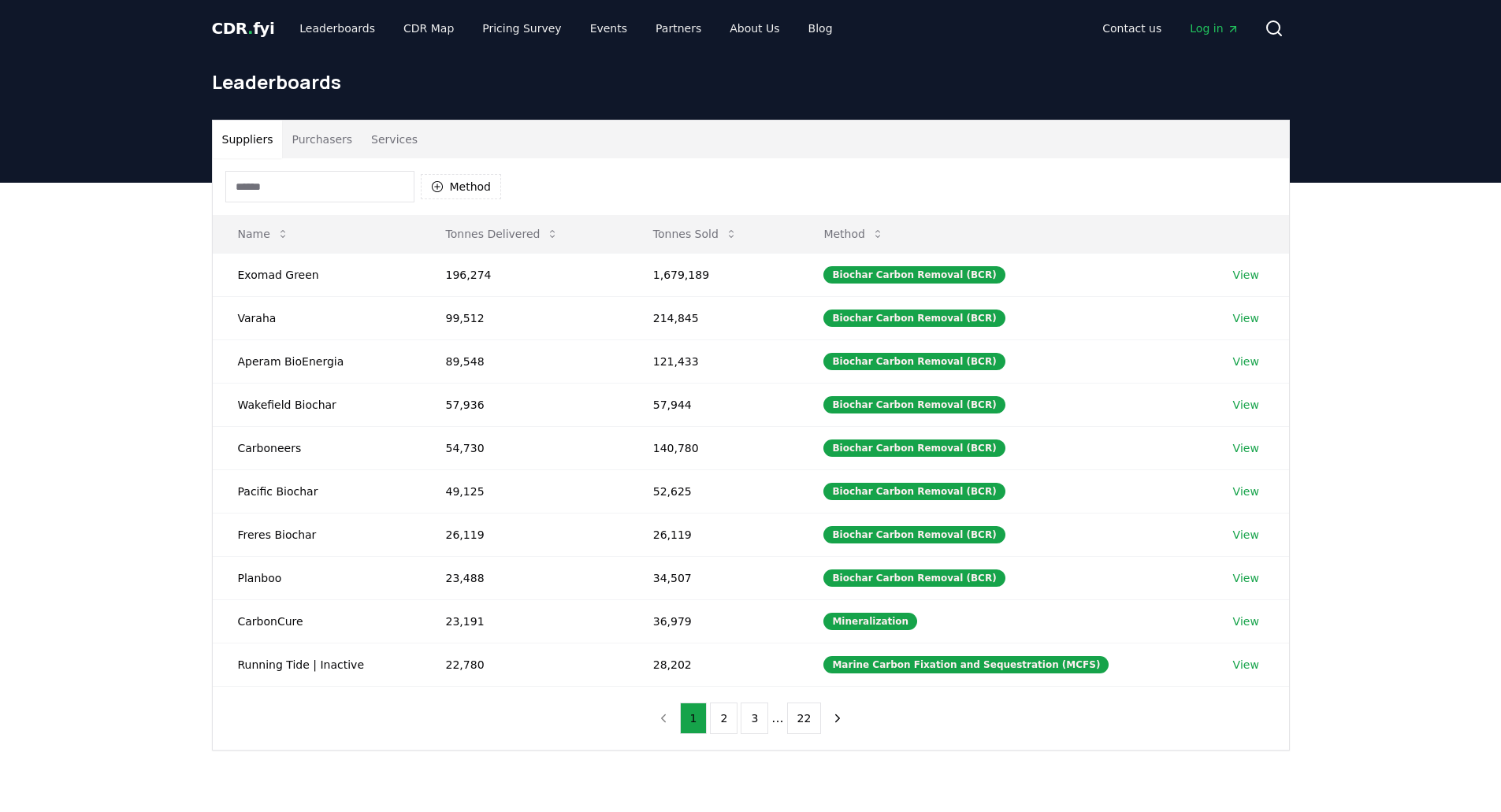
click at [272, 186] on input at bounding box center [319, 186] width 189 height 32
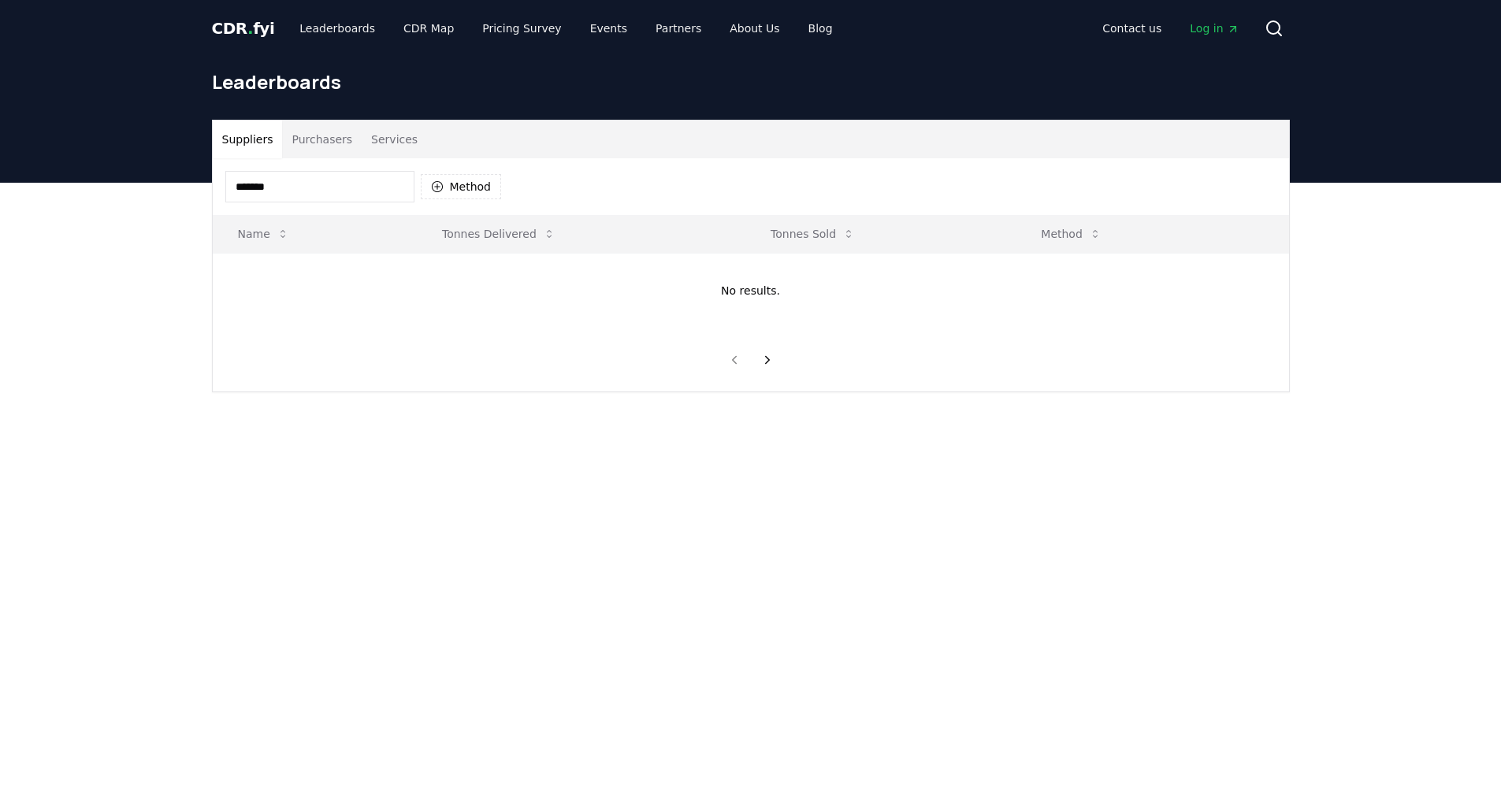
type input "*******"
drag, startPoint x: 305, startPoint y: 192, endPoint x: 134, endPoint y: 191, distance: 171.0
click at [134, 191] on div "Suppliers Purchasers Services ******* Method Name Tonnes Delivered Tonnes Sold …" at bounding box center [750, 319] width 1501 height 272
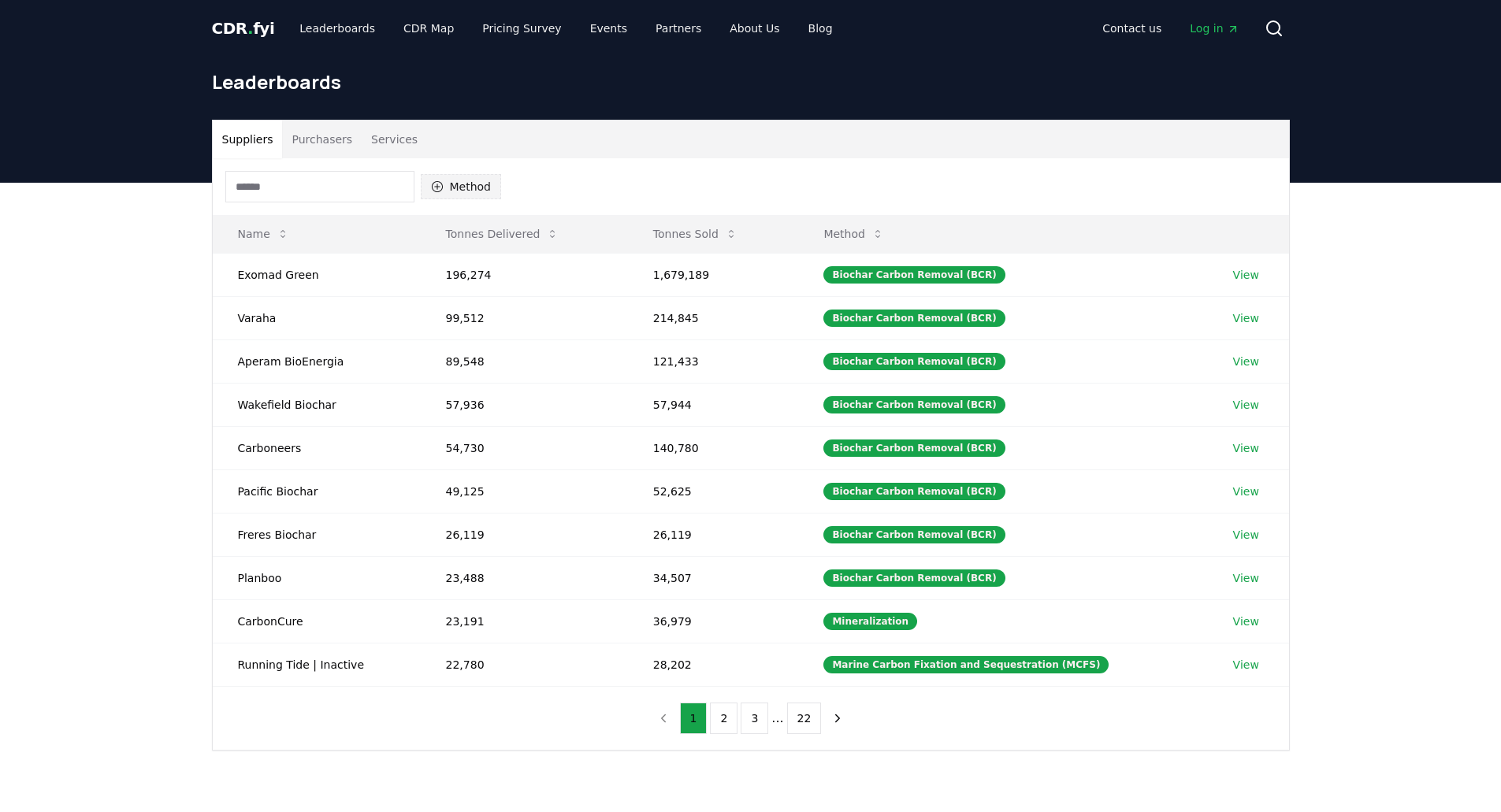
click at [449, 184] on button "Method" at bounding box center [461, 186] width 81 height 25
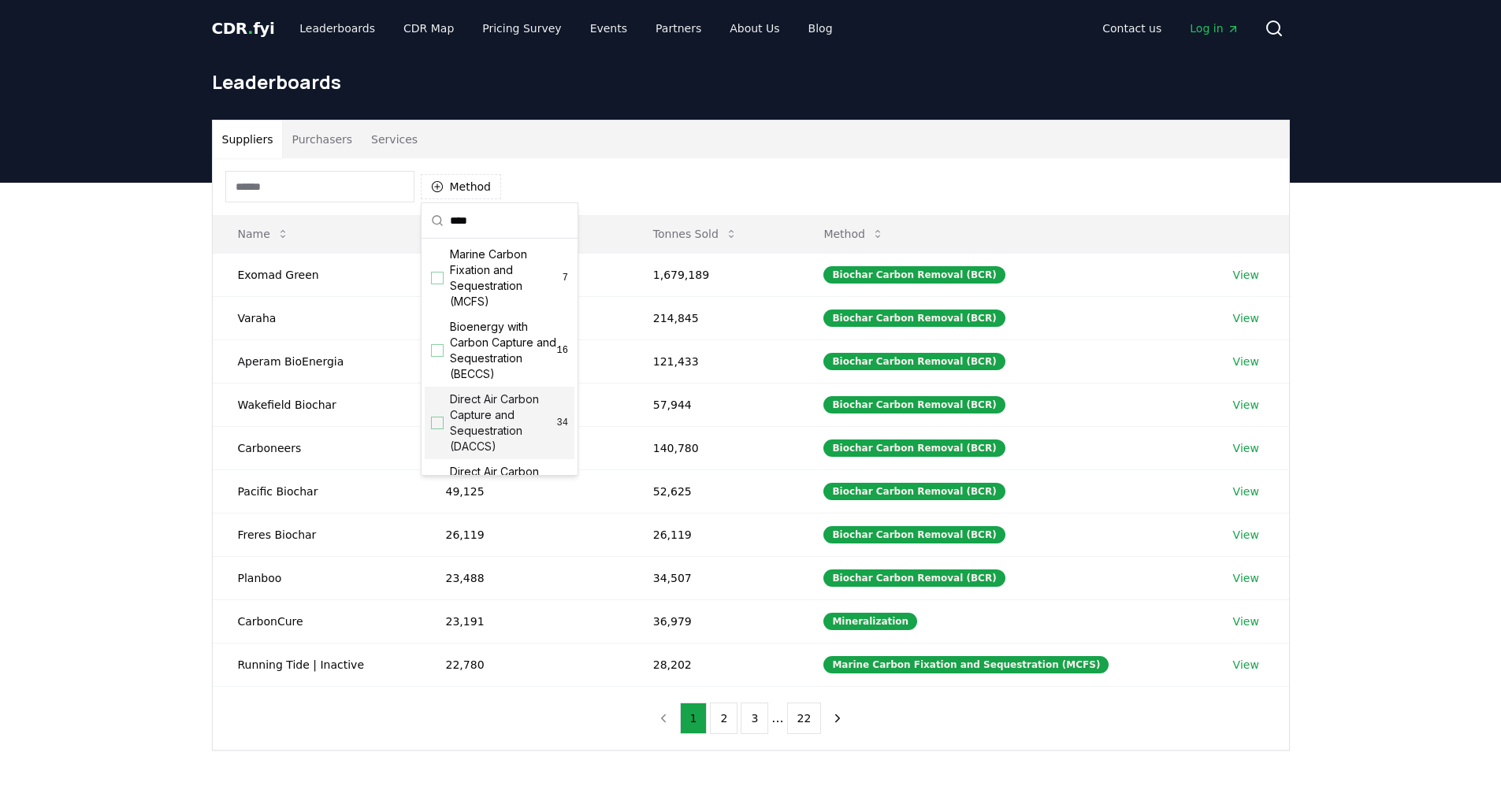
type input "****"
click at [438, 425] on div "Suggestions" at bounding box center [437, 422] width 13 height 13
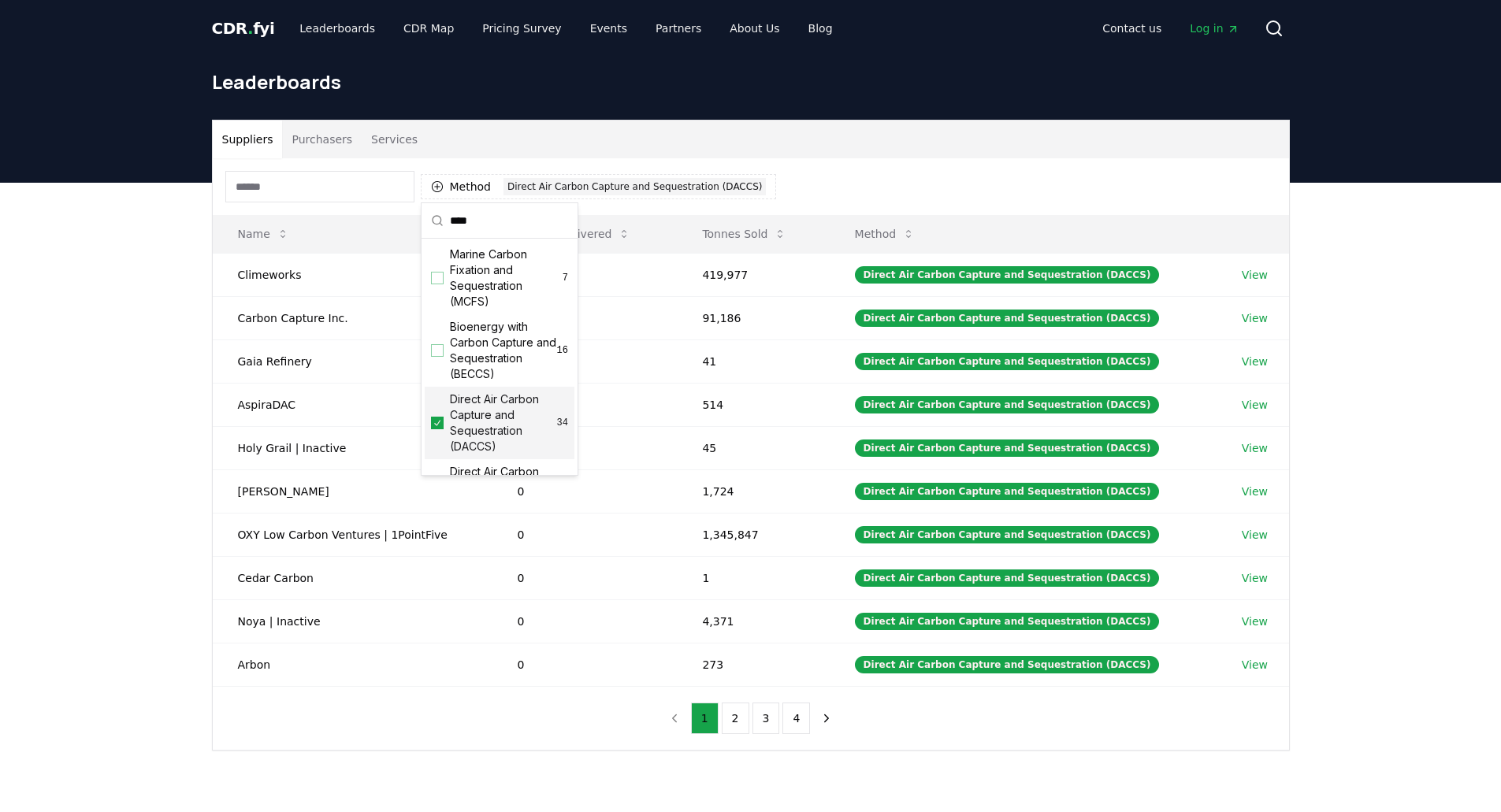
click at [187, 452] on div "Suppliers Purchasers Services Method 1 Direct Air Carbon Capture and Sequestrat…" at bounding box center [750, 498] width 1501 height 631
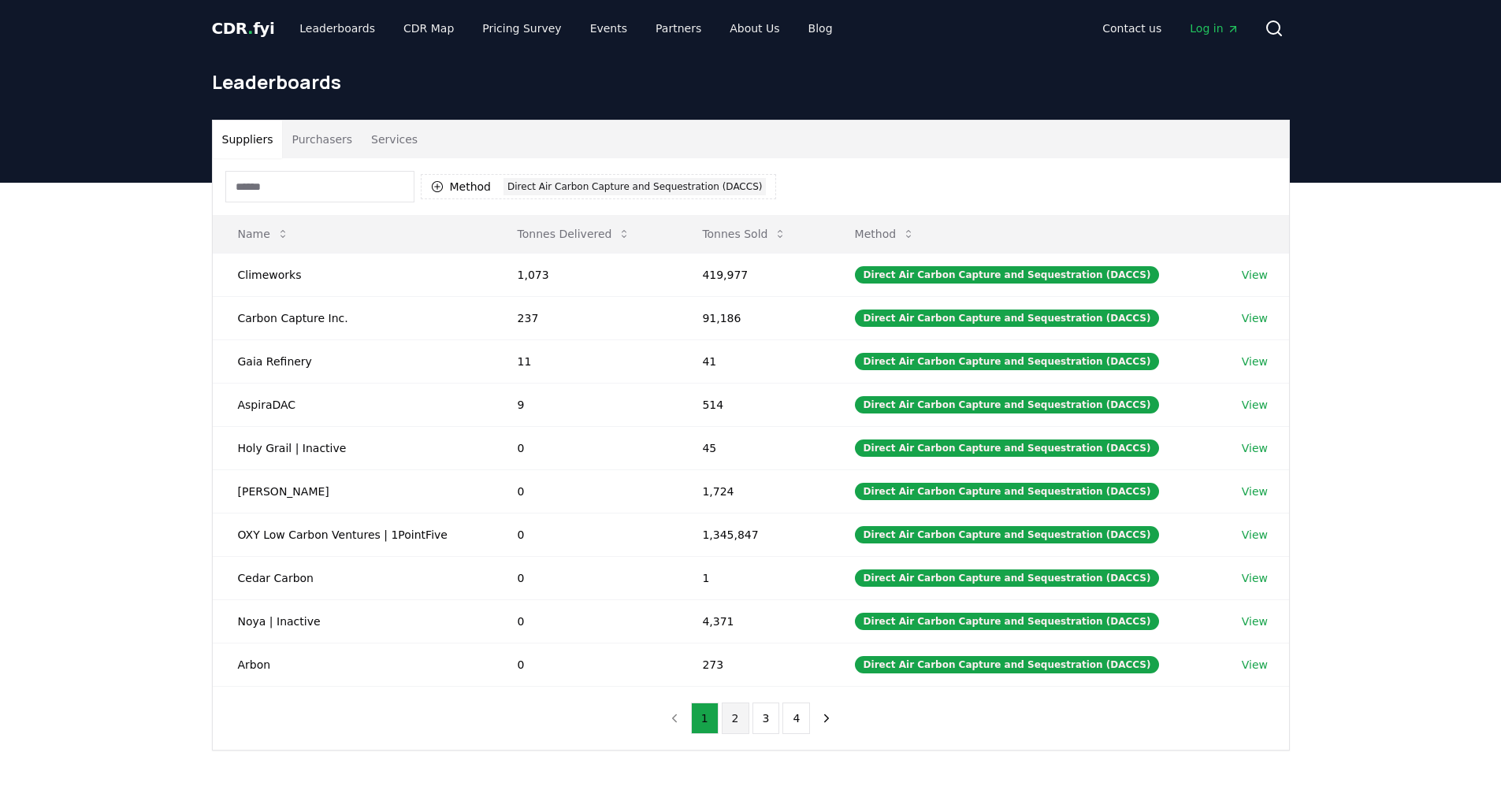
click at [743, 716] on button "2" at bounding box center [735, 718] width 28 height 32
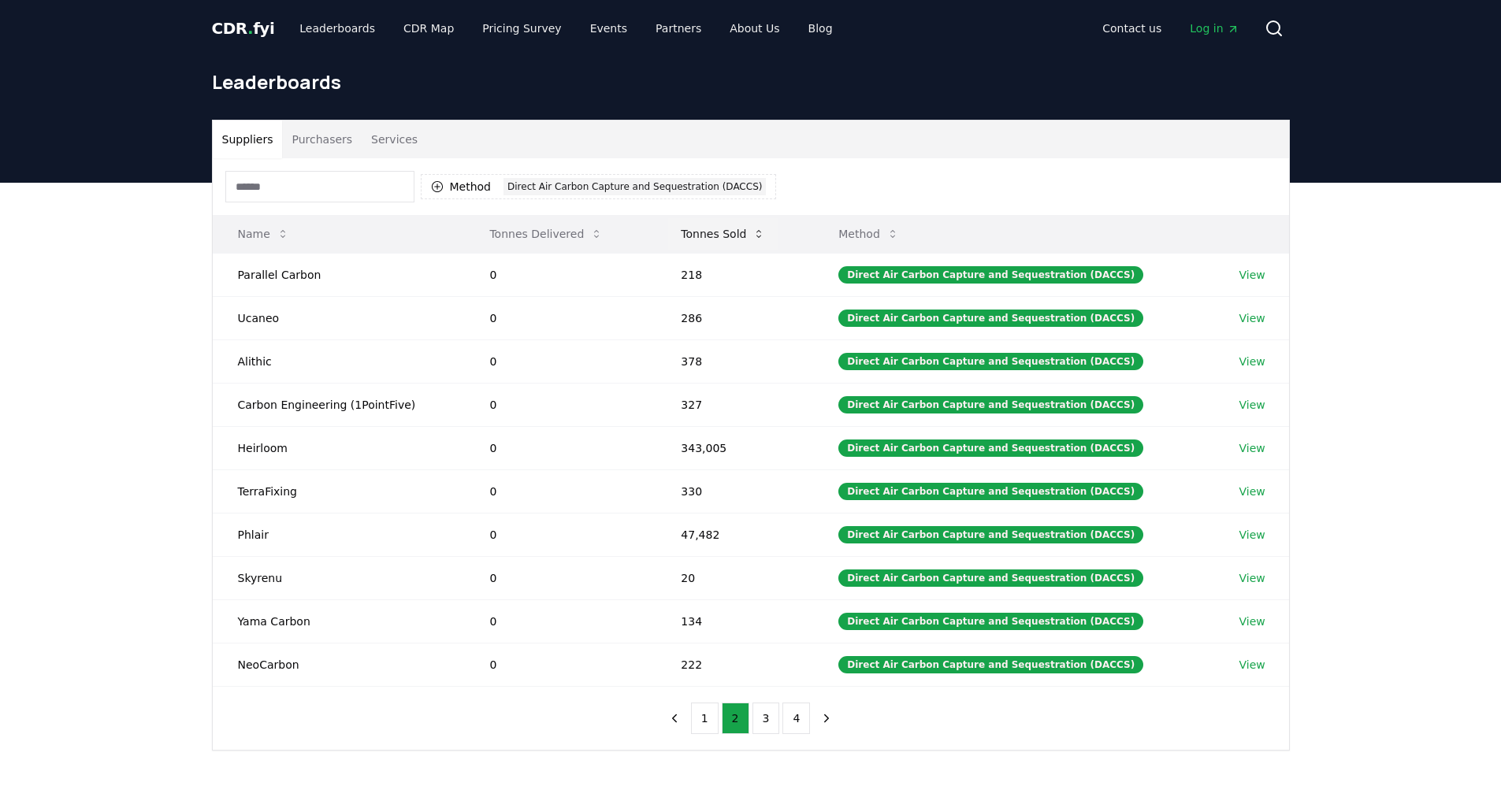
click at [758, 233] on icon at bounding box center [759, 234] width 13 height 13
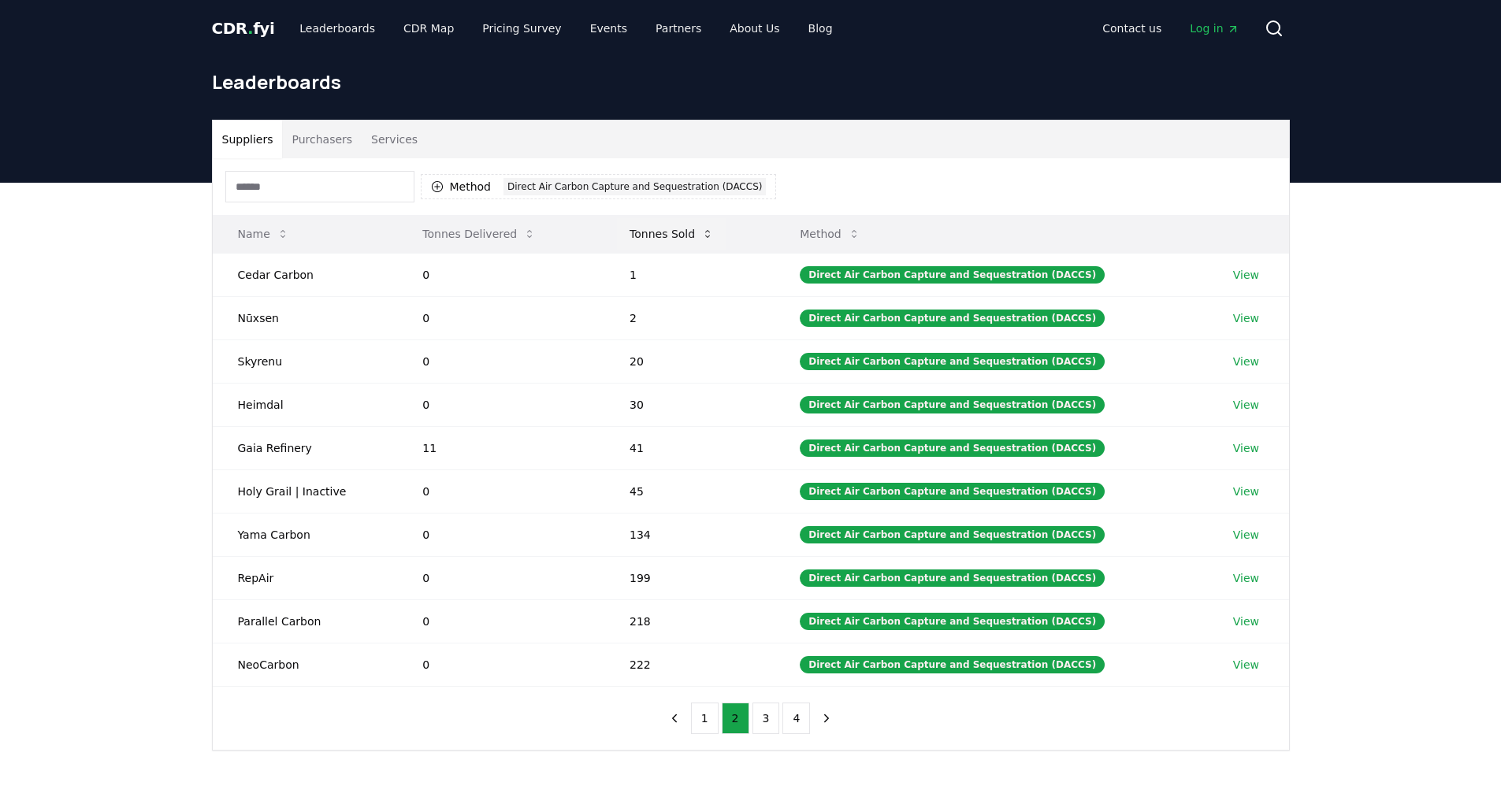
click at [710, 234] on icon at bounding box center [707, 234] width 13 height 13
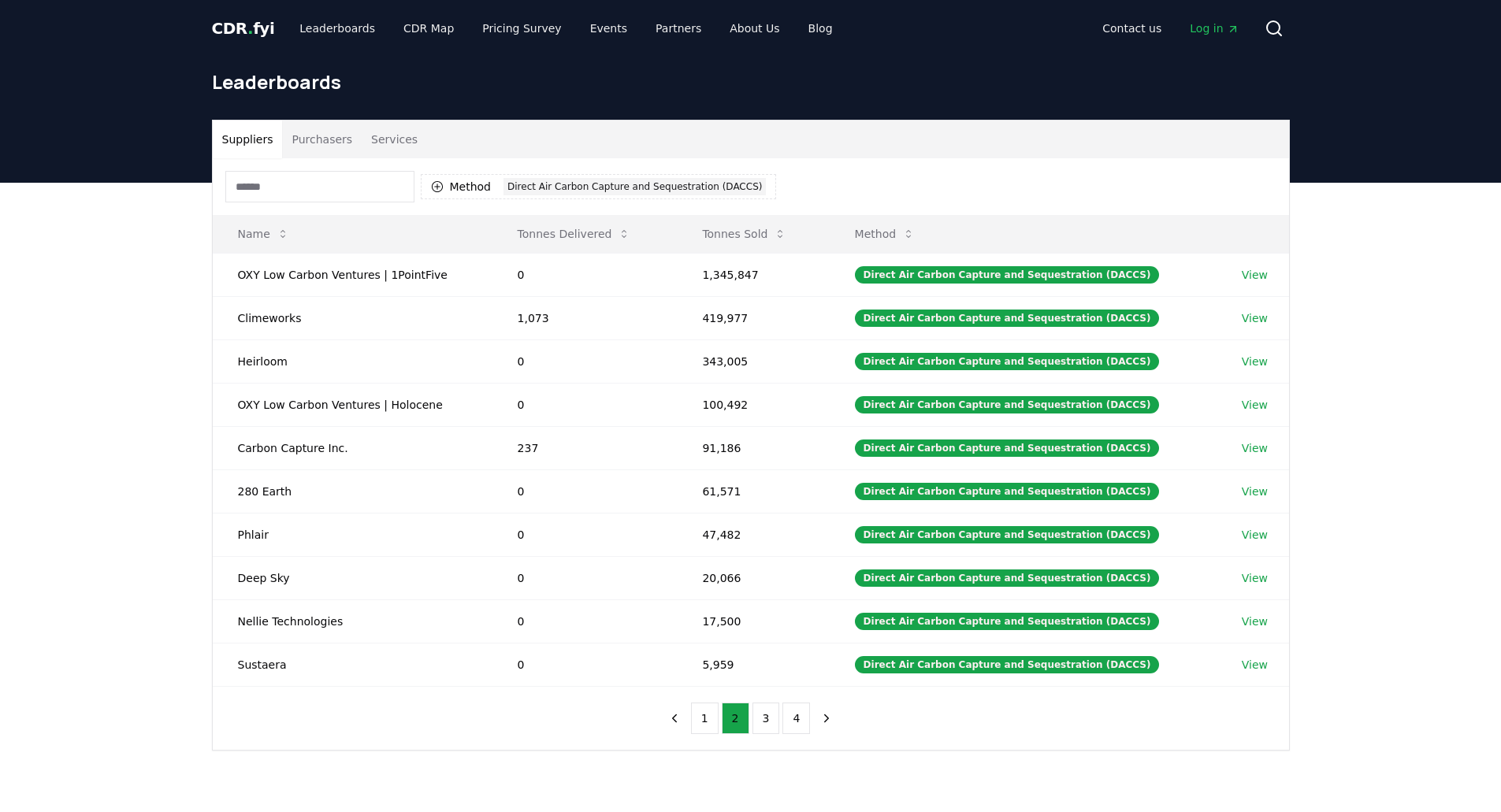
click at [119, 348] on div "Suppliers Purchasers Services Method 1 Direct Air Carbon Capture and Sequestrat…" at bounding box center [750, 498] width 1501 height 631
click at [763, 724] on button "3" at bounding box center [766, 718] width 28 height 32
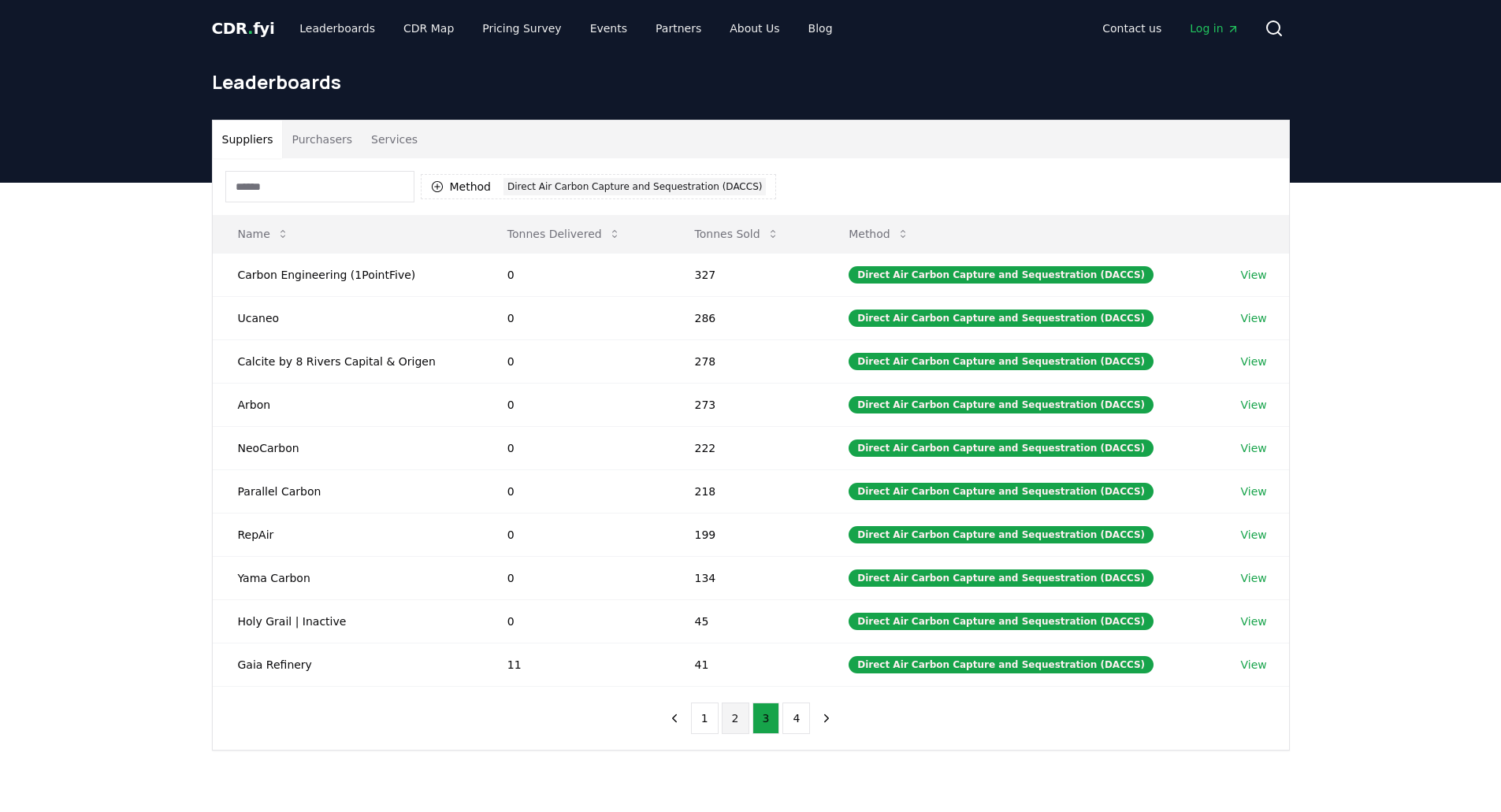
click at [733, 731] on button "2" at bounding box center [735, 718] width 28 height 32
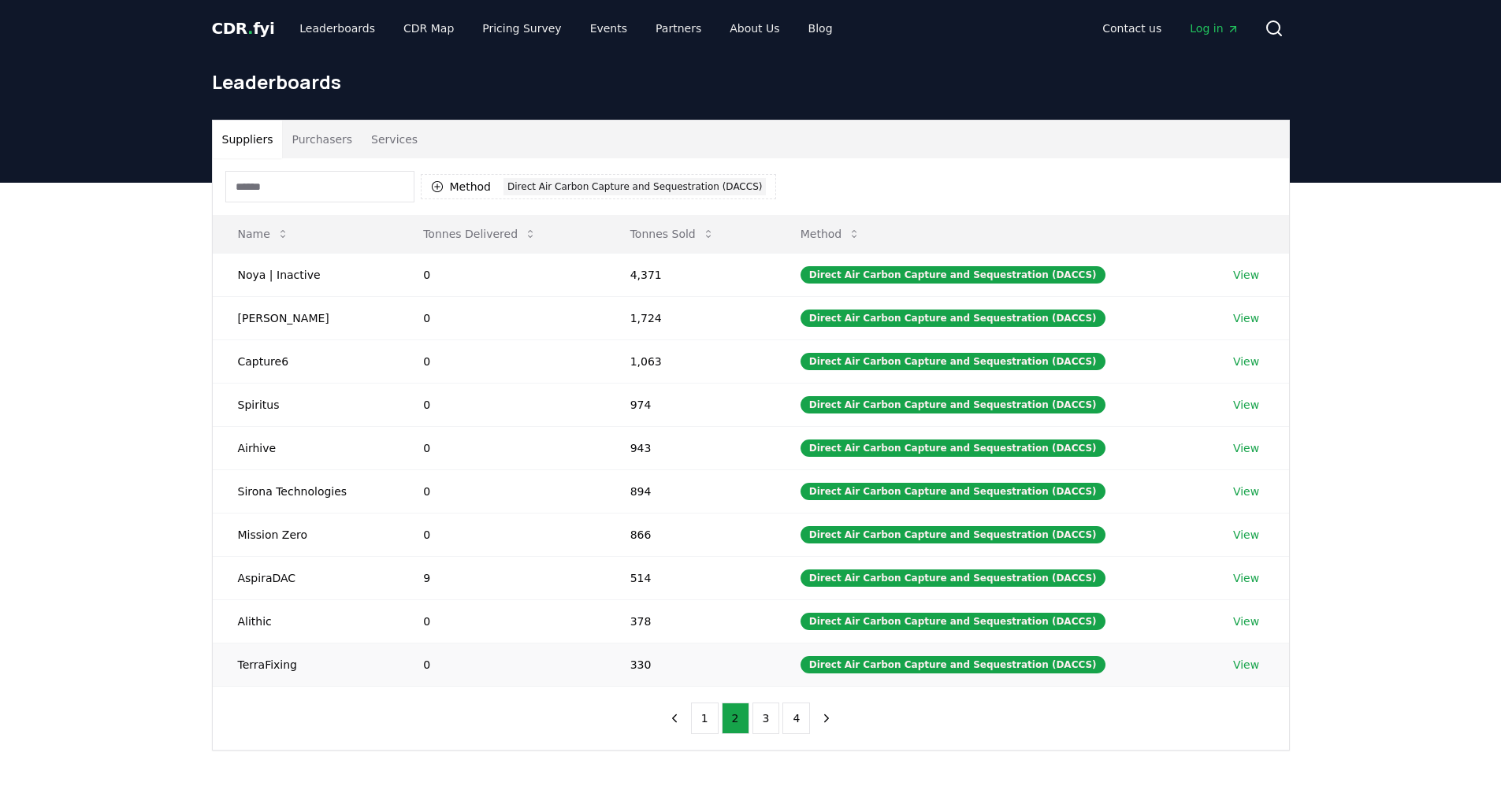
click at [251, 669] on td "TerraFixing" at bounding box center [306, 665] width 186 height 43
copy td "TerraFixing"
click at [766, 713] on button "3" at bounding box center [766, 718] width 28 height 32
